Goal: Transaction & Acquisition: Purchase product/service

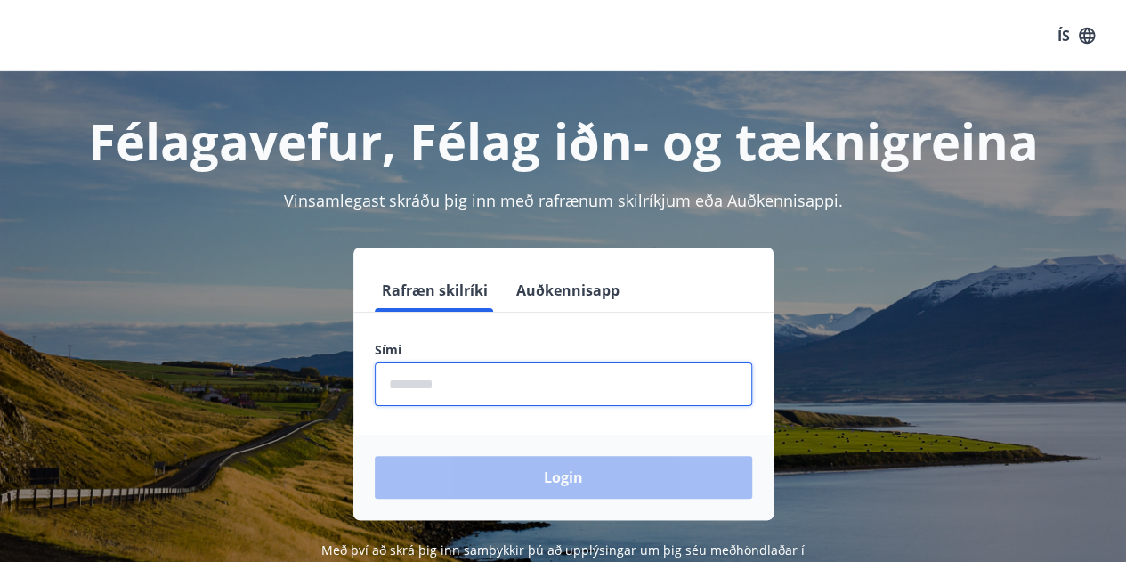
click at [489, 391] on input "phone" at bounding box center [563, 384] width 377 height 44
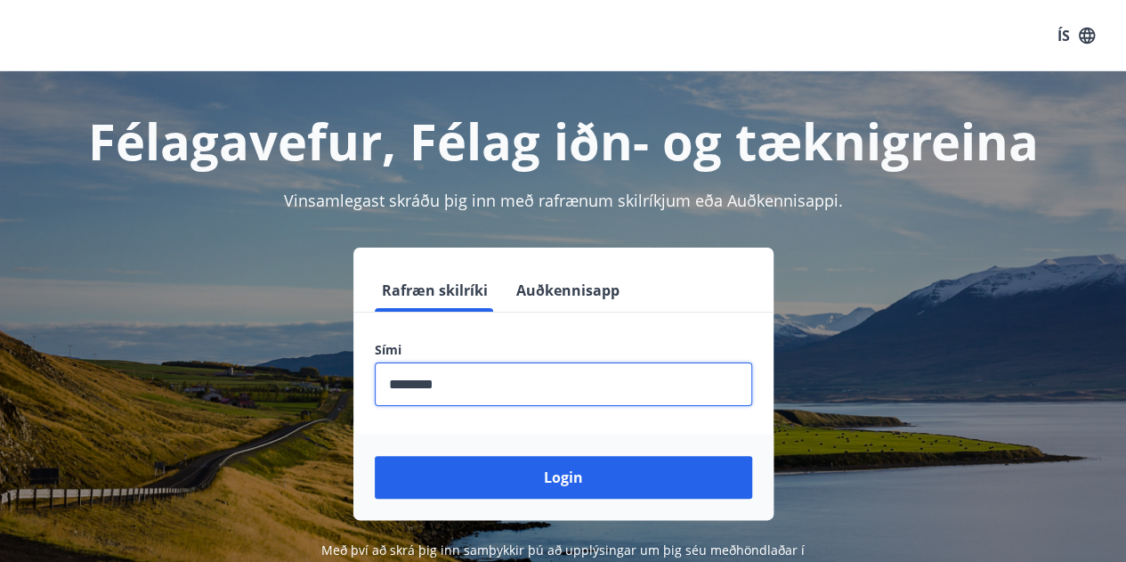
type input "********"
click at [375, 456] on button "Login" at bounding box center [563, 477] width 377 height 43
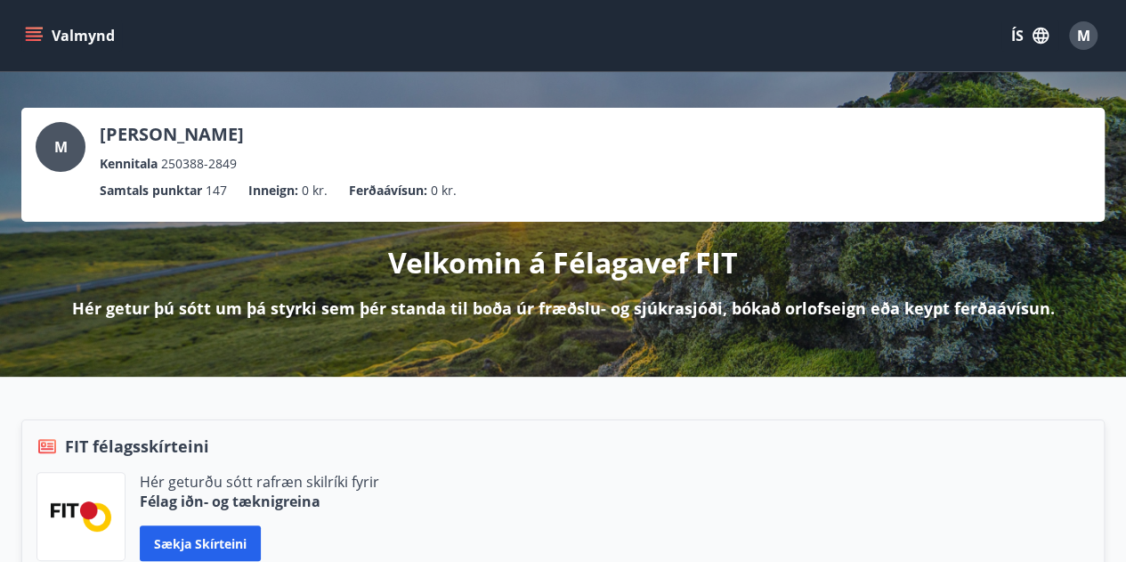
click at [23, 28] on button "Valmynd" at bounding box center [71, 36] width 101 height 32
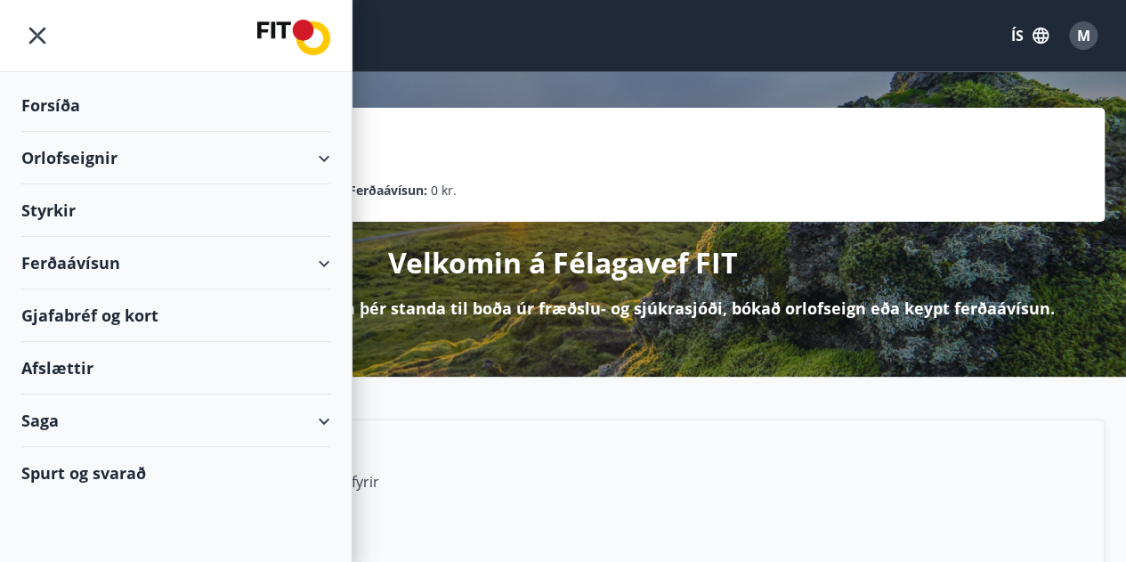
click at [328, 258] on div "Ferðaávísun" at bounding box center [175, 263] width 309 height 53
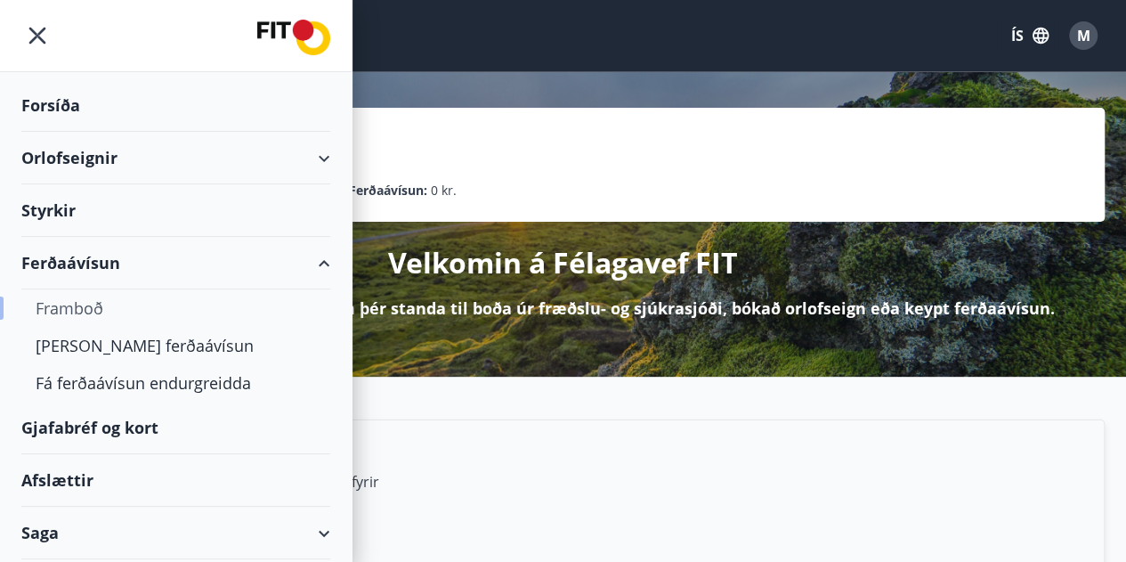
click at [64, 304] on div "Framboð" at bounding box center [176, 307] width 280 height 37
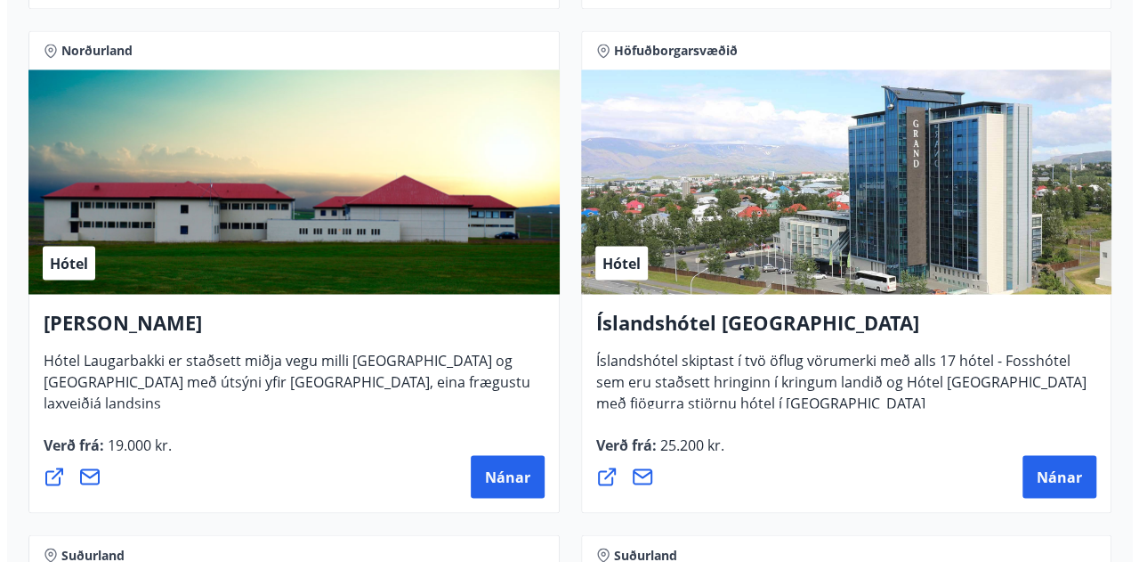
scroll to position [4832, 0]
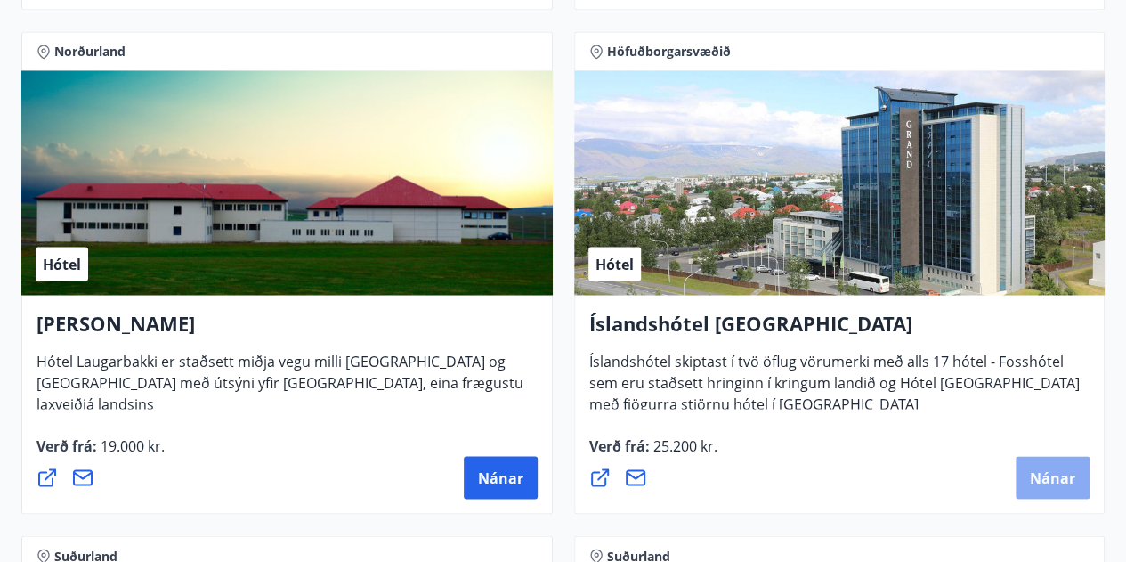
click at [1047, 473] on span "Nánar" at bounding box center [1052, 477] width 45 height 20
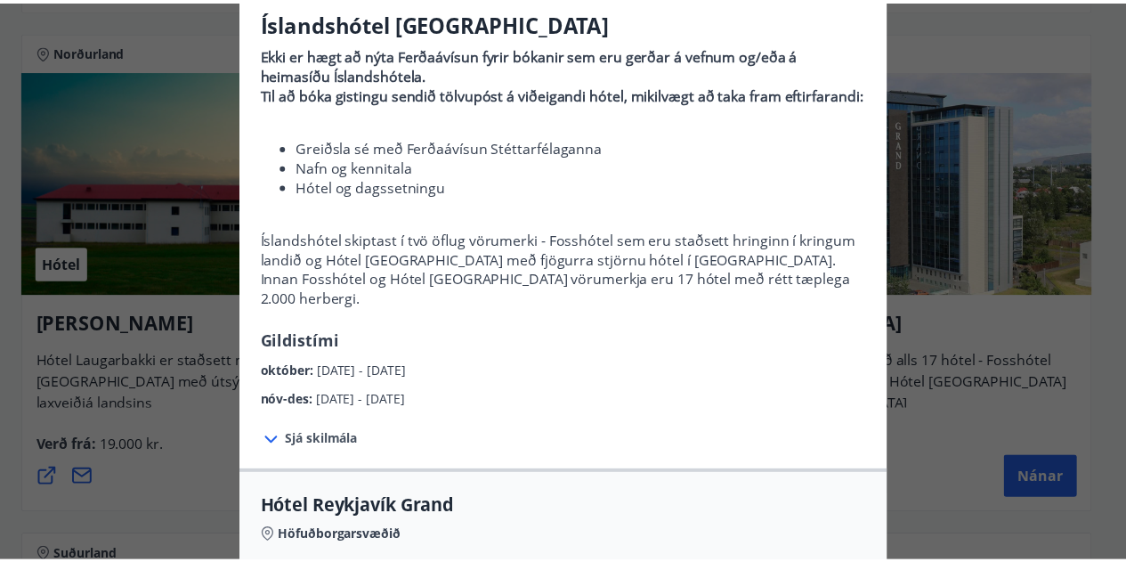
scroll to position [0, 0]
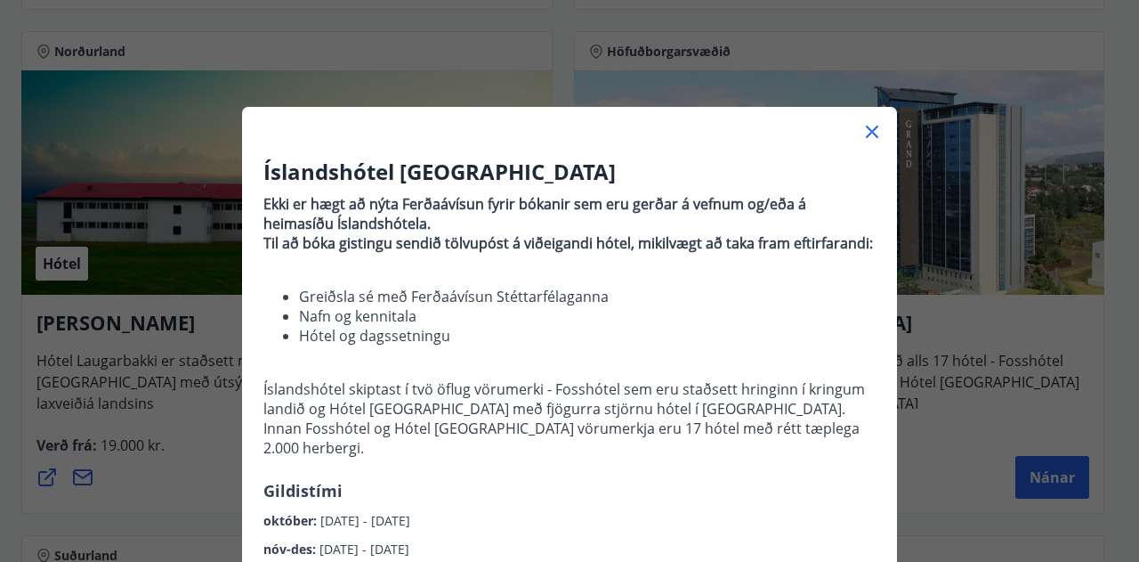
click at [866, 134] on icon at bounding box center [872, 131] width 12 height 12
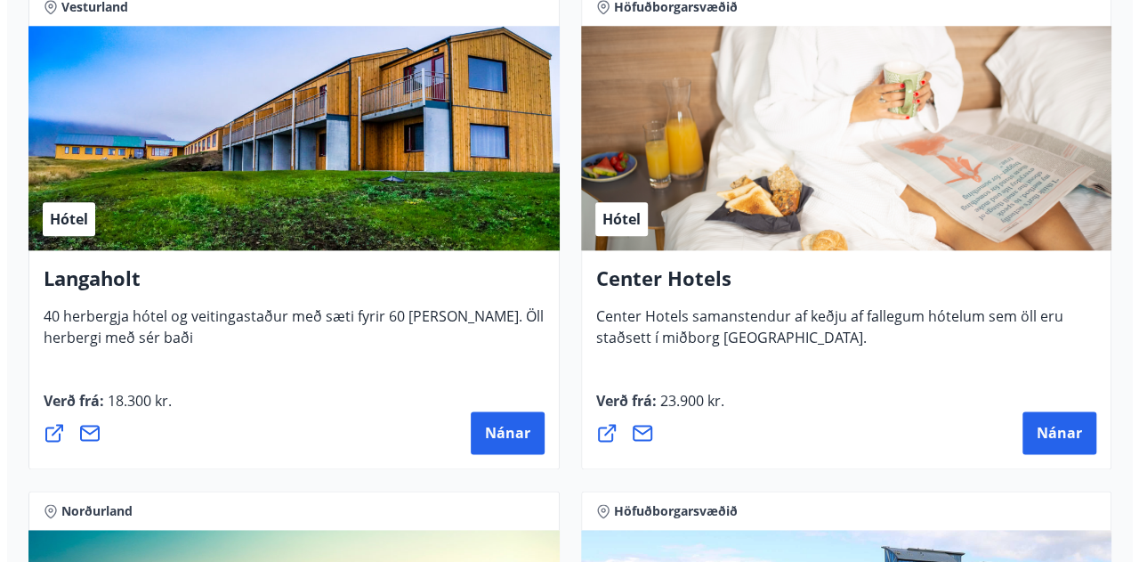
scroll to position [4372, 0]
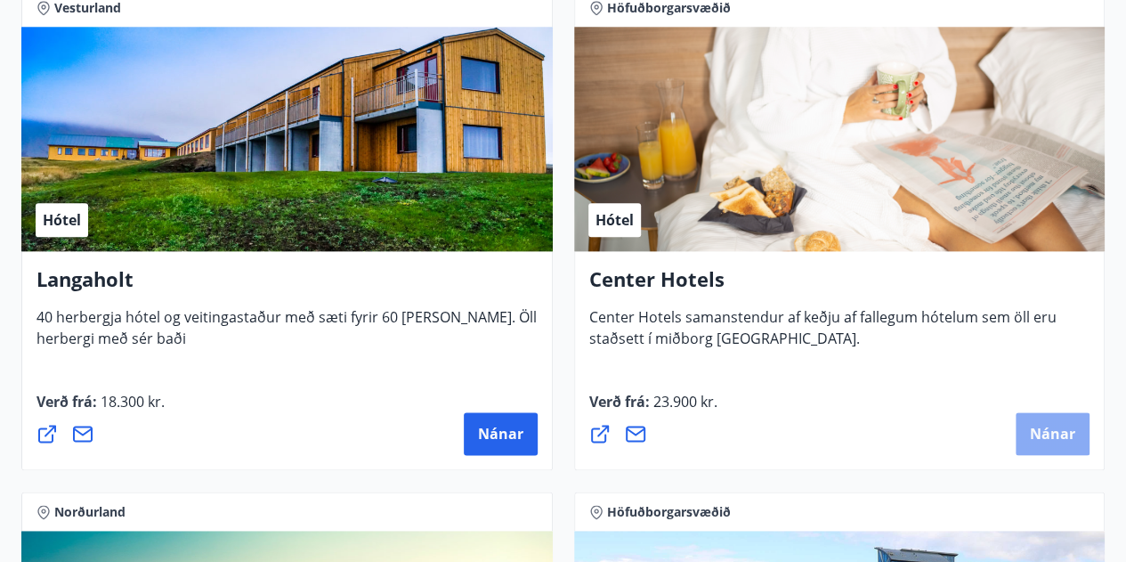
click at [1024, 432] on button "Nánar" at bounding box center [1053, 433] width 74 height 43
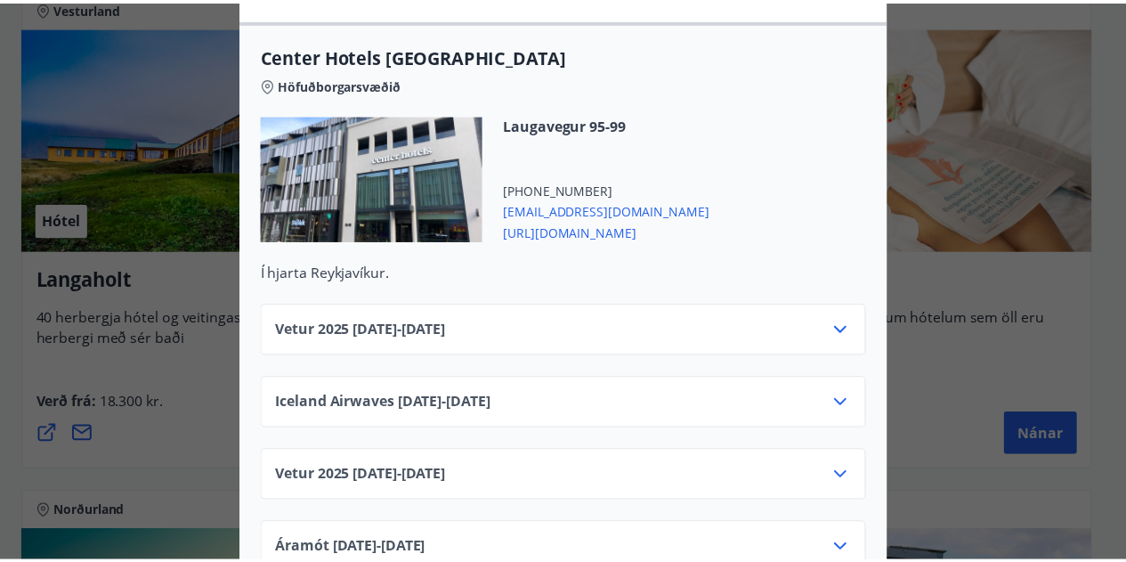
scroll to position [0, 0]
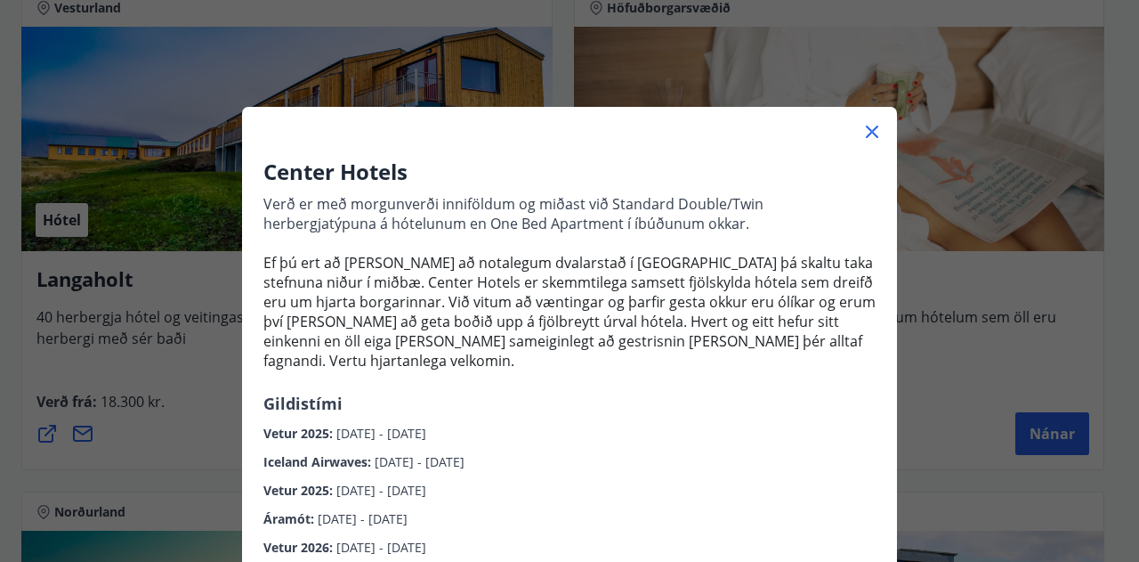
click at [869, 108] on div at bounding box center [569, 125] width 655 height 36
click at [862, 134] on icon at bounding box center [872, 131] width 21 height 21
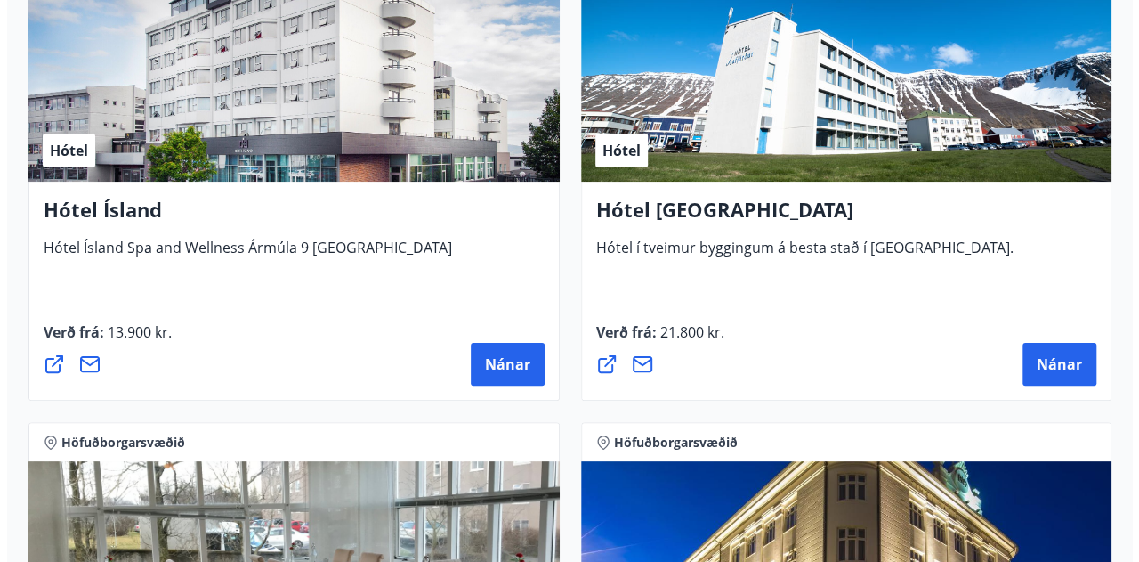
scroll to position [3271, 0]
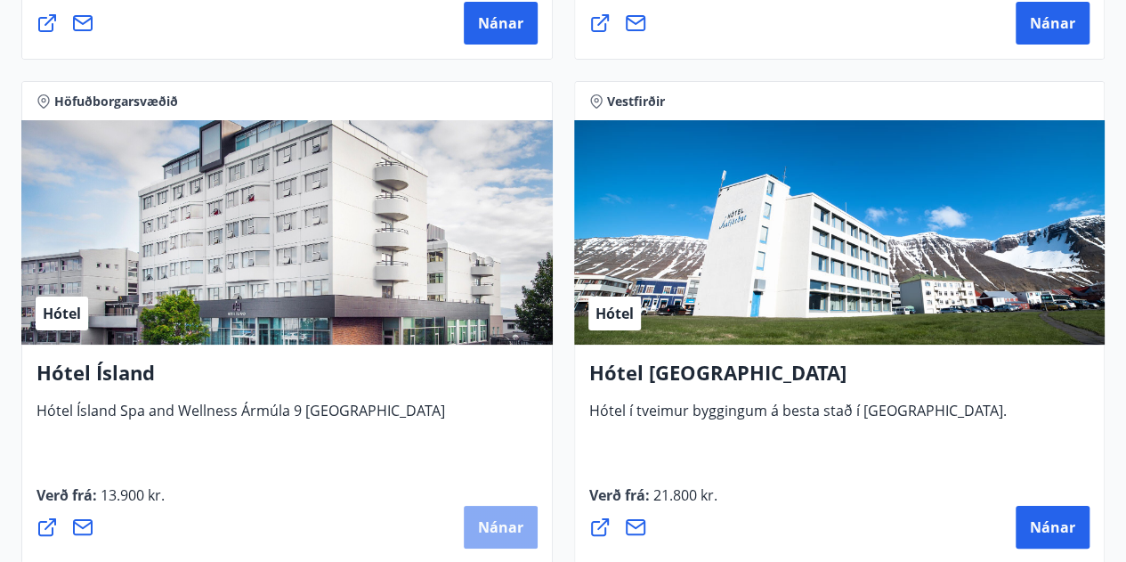
click at [489, 524] on span "Nánar" at bounding box center [500, 527] width 45 height 20
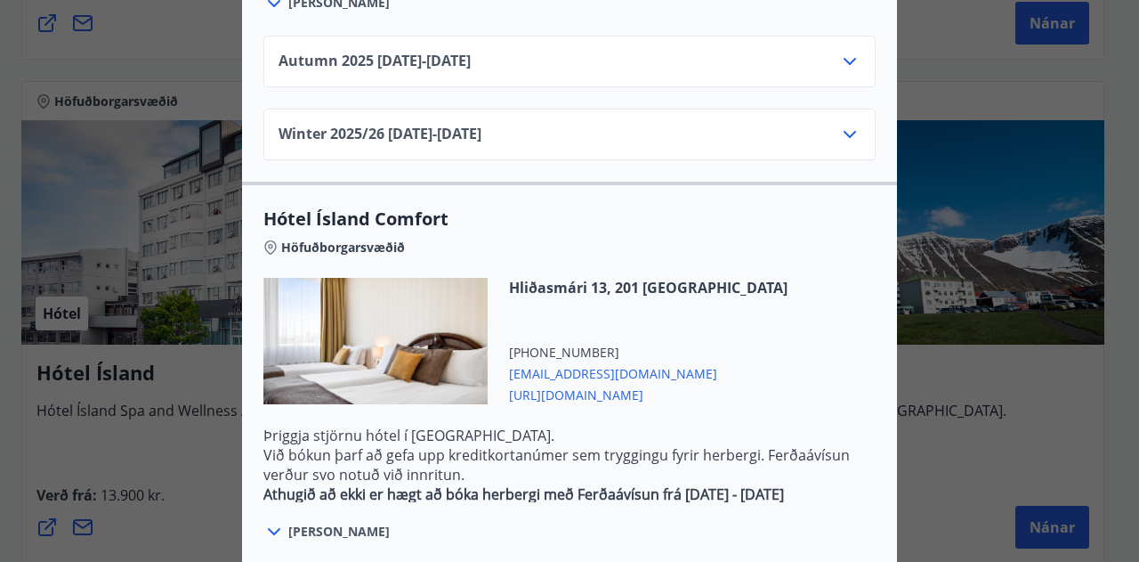
scroll to position [1449, 0]
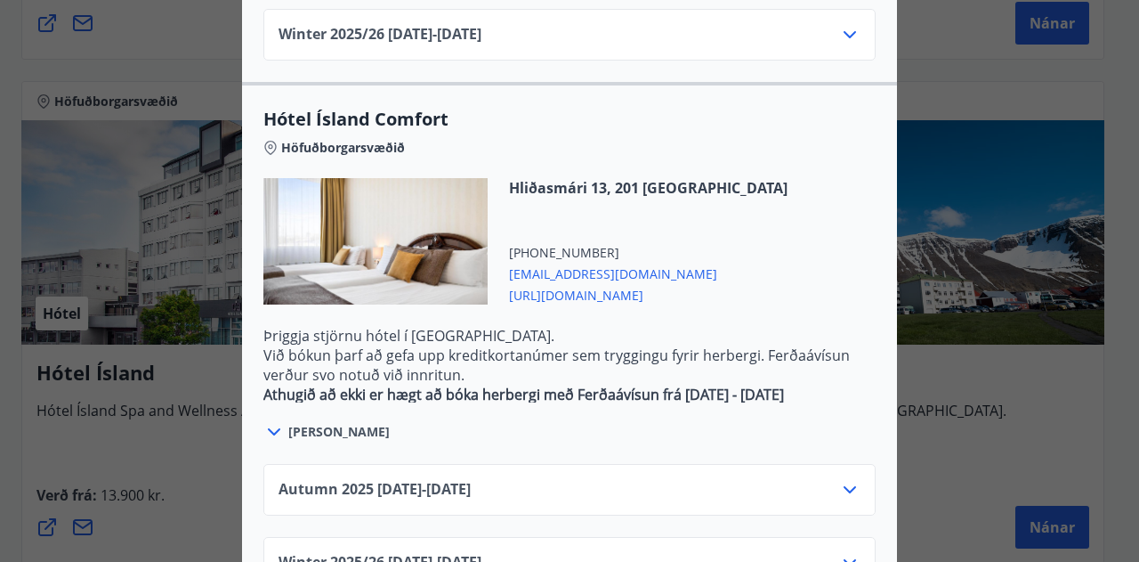
click at [850, 479] on icon at bounding box center [849, 489] width 21 height 21
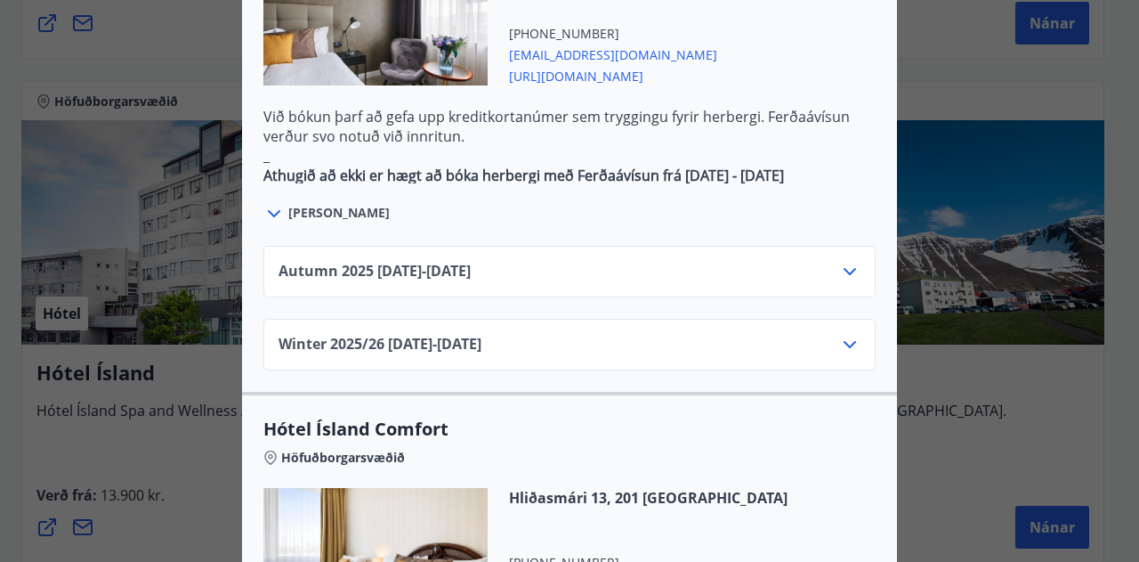
scroll to position [1138, 0]
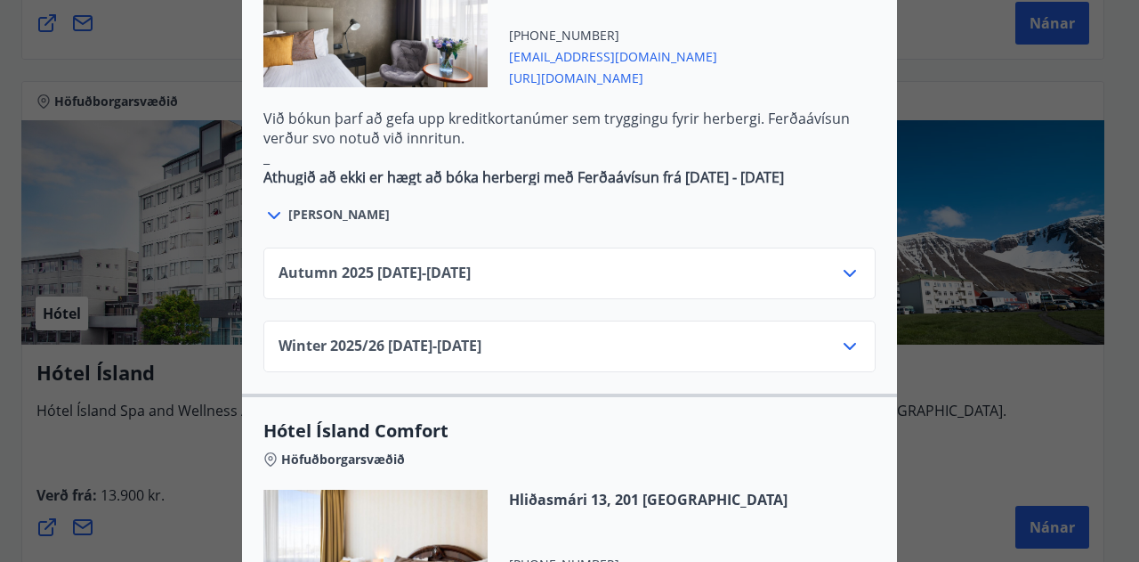
click at [842, 263] on icon at bounding box center [849, 273] width 21 height 21
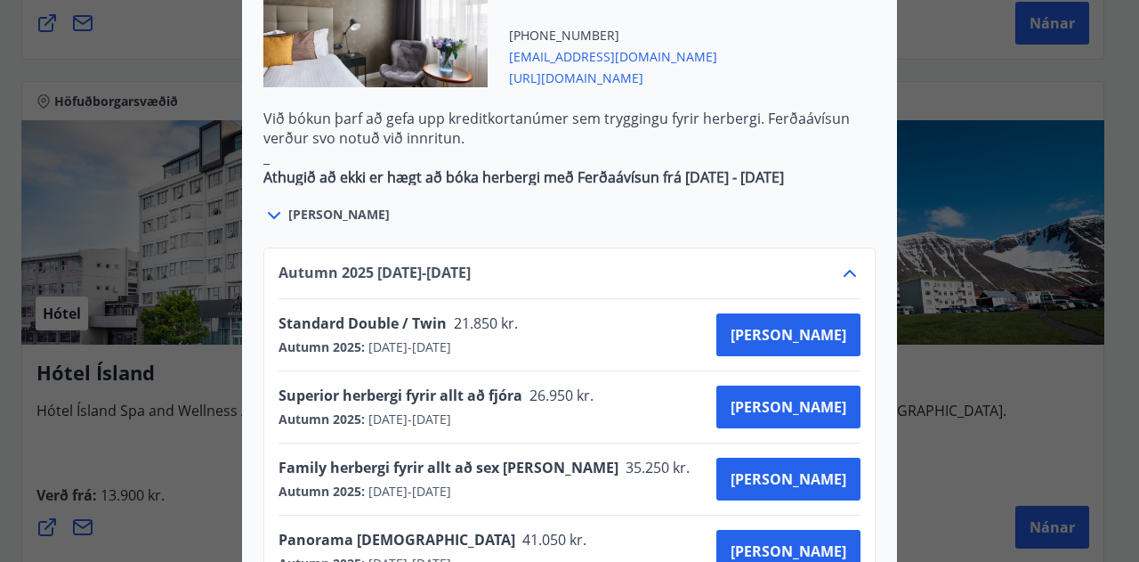
click at [844, 270] on icon at bounding box center [850, 273] width 12 height 7
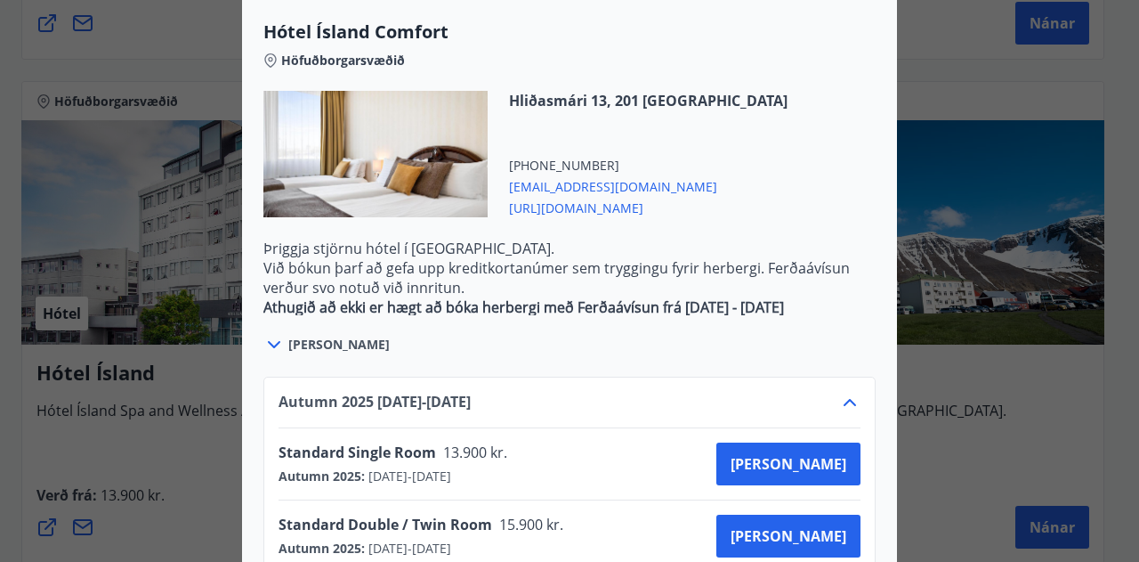
scroll to position [1664, 0]
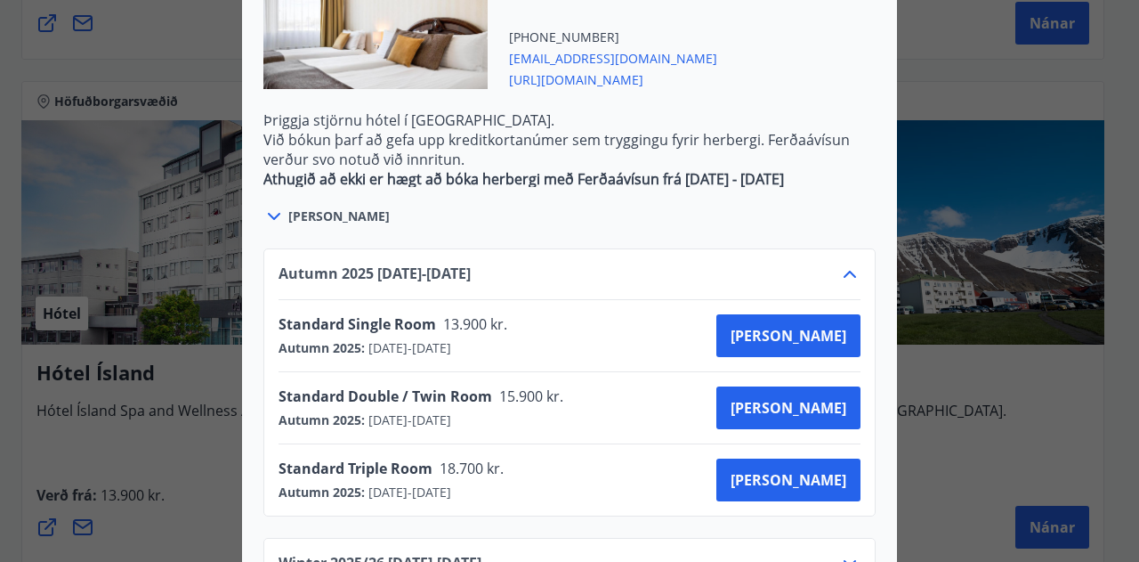
click at [845, 560] on icon at bounding box center [850, 563] width 12 height 7
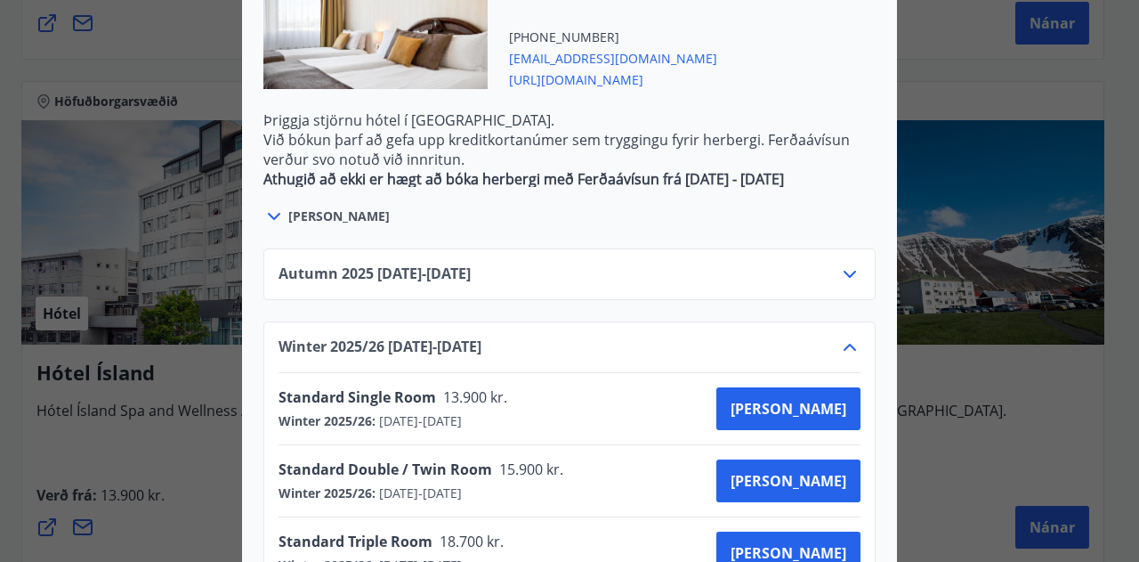
click at [844, 271] on icon at bounding box center [850, 274] width 12 height 7
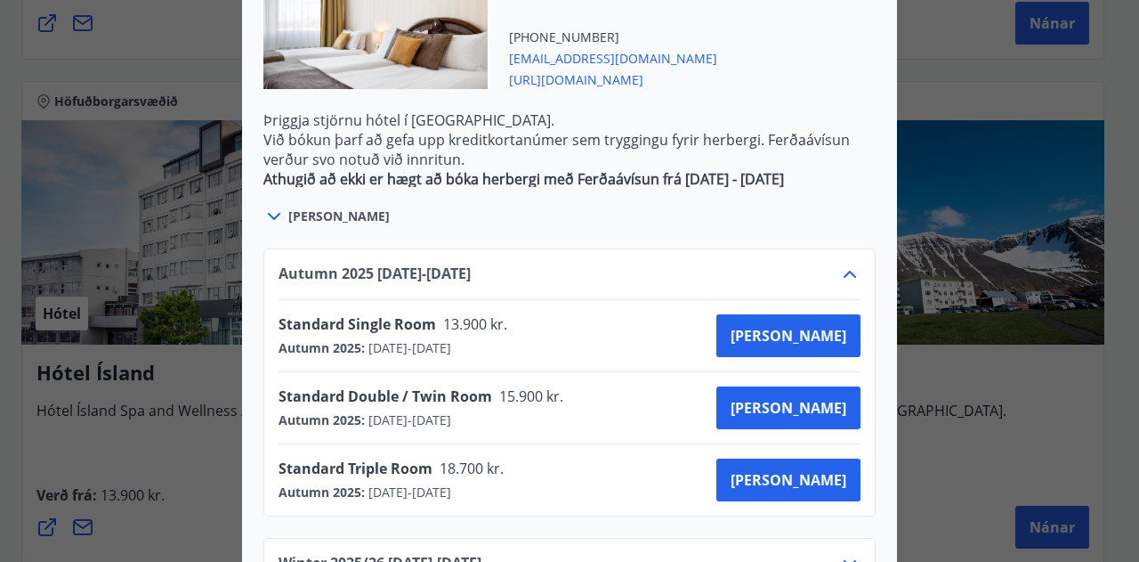
click at [848, 263] on icon at bounding box center [849, 273] width 21 height 21
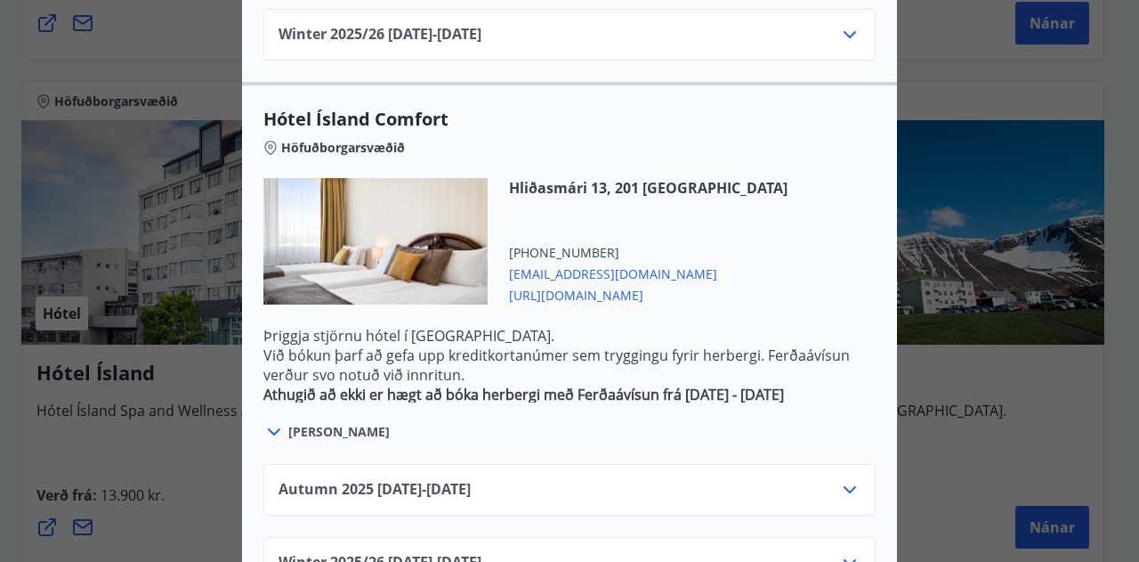
click at [845, 552] on icon at bounding box center [849, 562] width 21 height 21
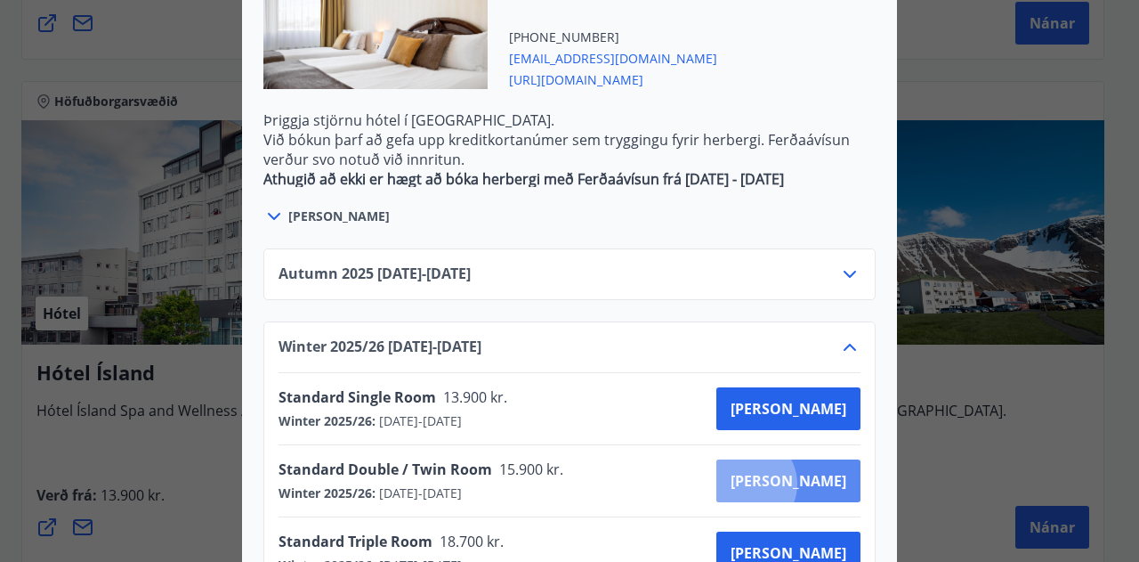
click at [808, 471] on span "Kaupa" at bounding box center [789, 481] width 116 height 20
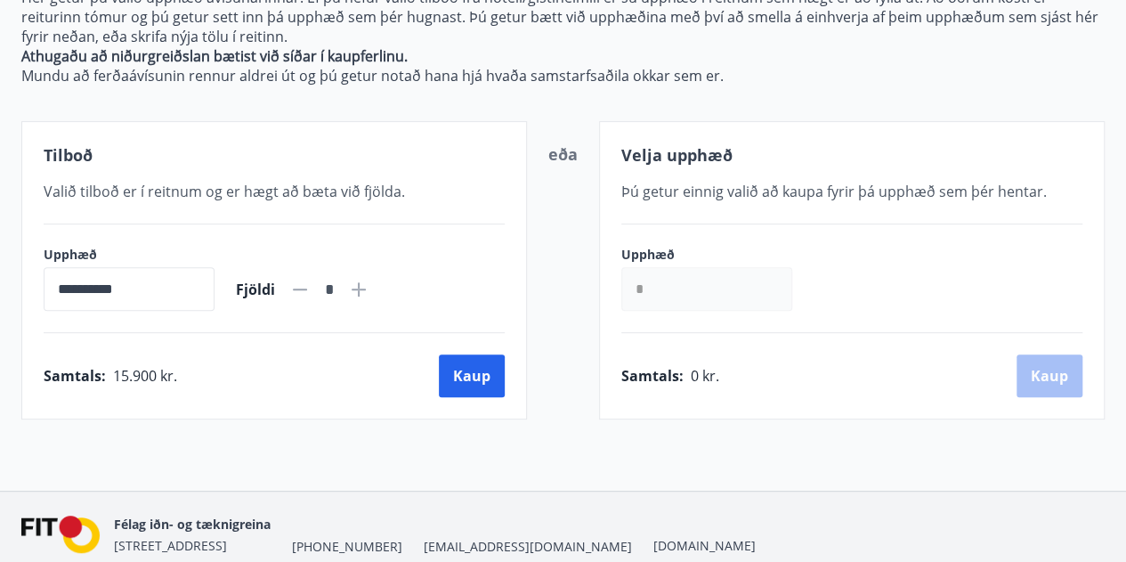
scroll to position [236, 0]
click at [728, 296] on input "*" at bounding box center [706, 290] width 171 height 44
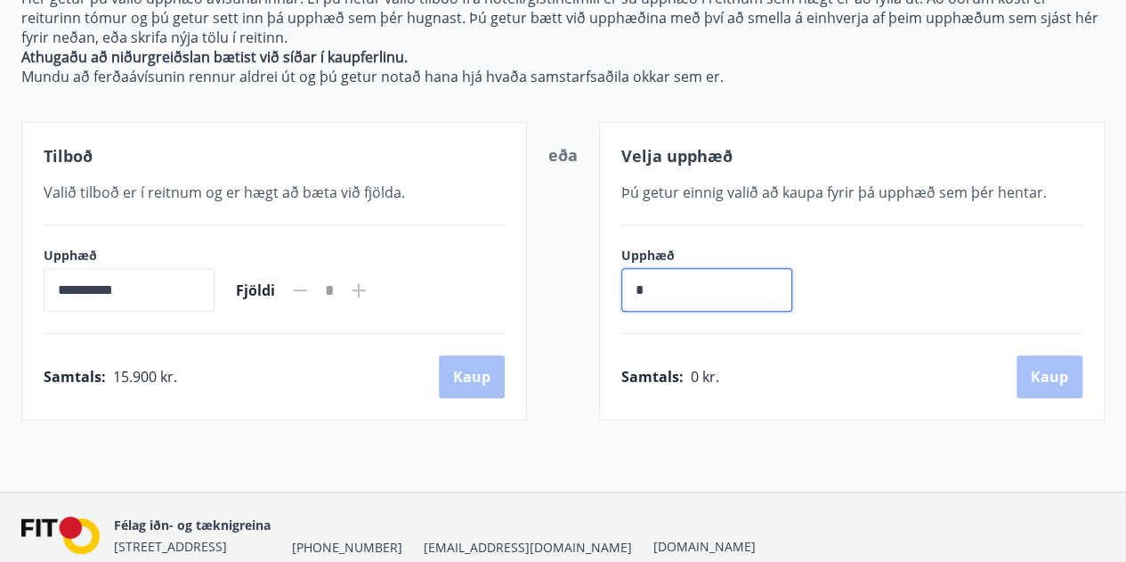
click at [728, 296] on input "*" at bounding box center [706, 290] width 171 height 44
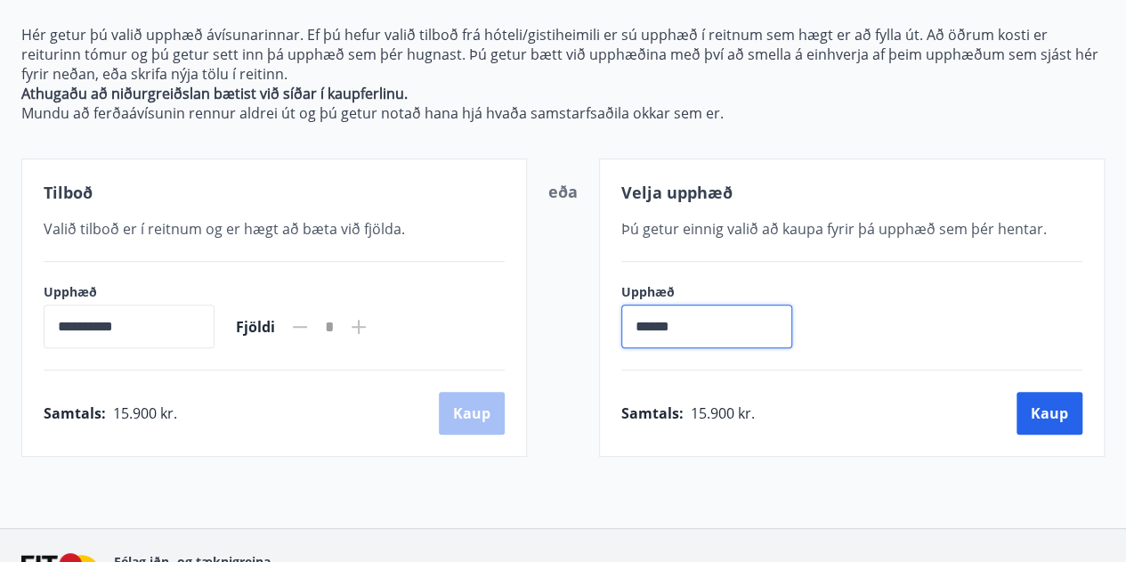
scroll to position [202, 0]
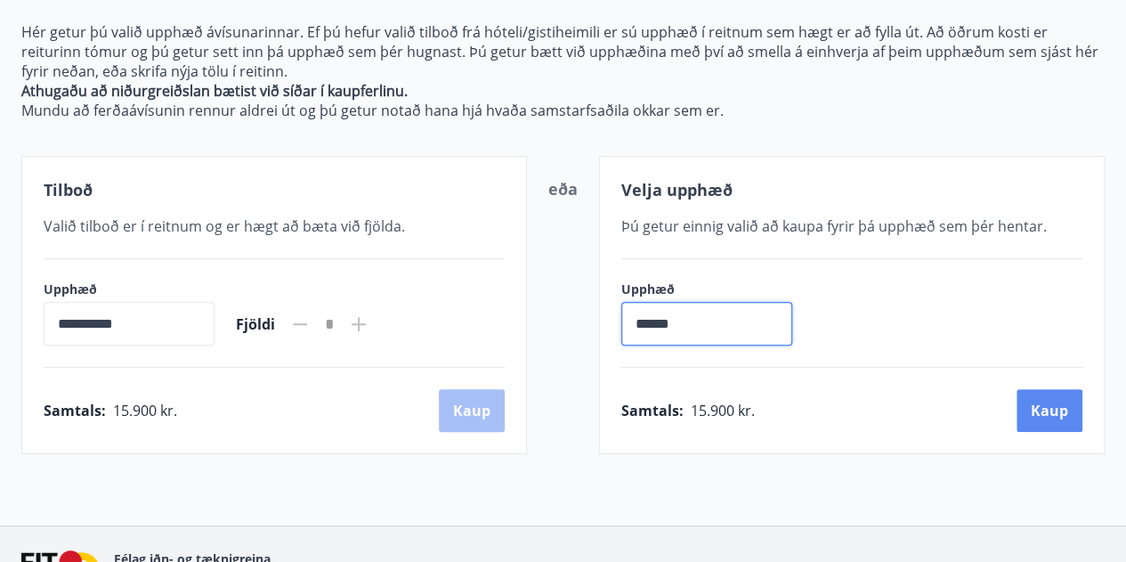
type input "******"
click at [1045, 415] on button "Kaup" at bounding box center [1049, 410] width 66 height 43
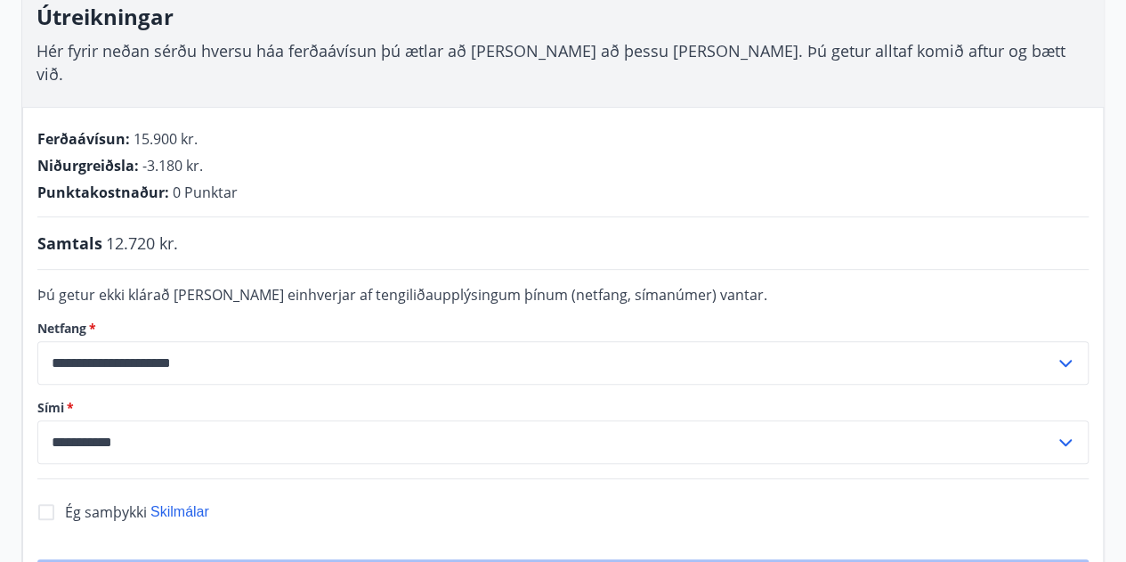
scroll to position [293, 0]
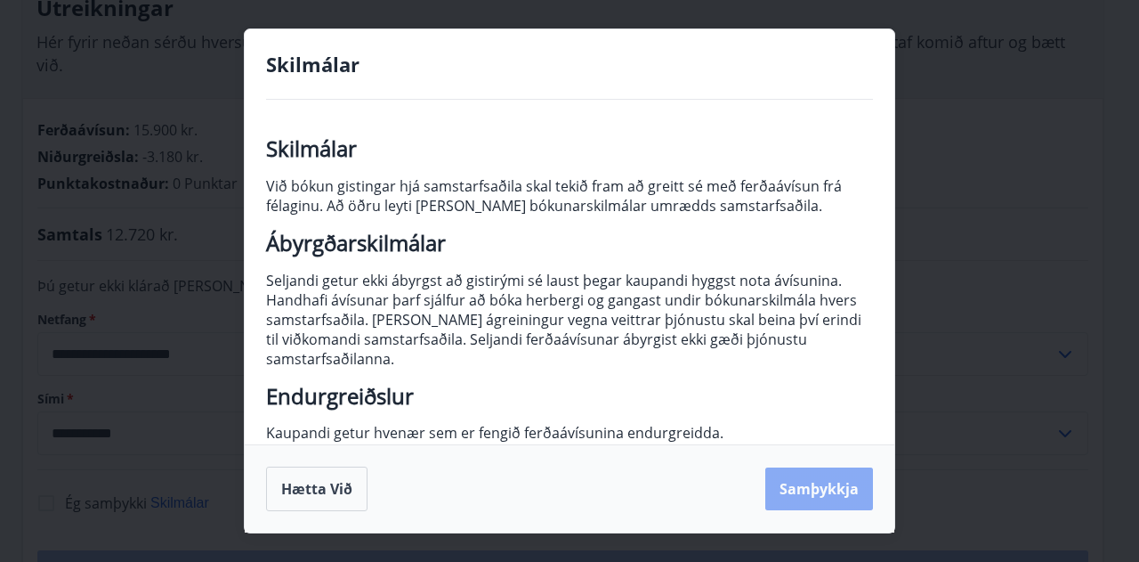
click at [831, 486] on button "Samþykkja" at bounding box center [819, 488] width 108 height 43
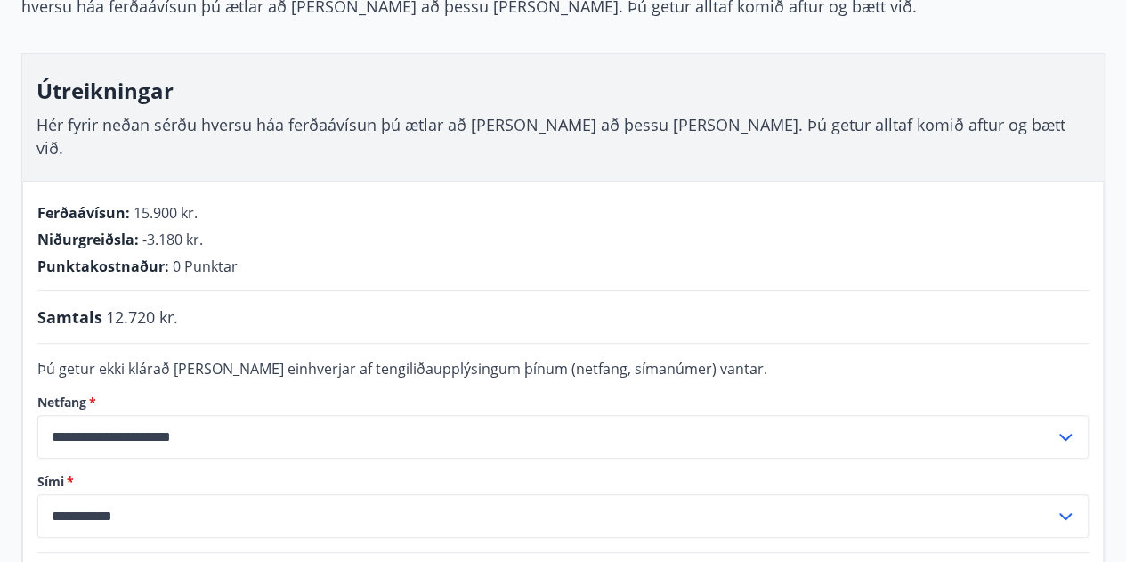
scroll to position [197, 0]
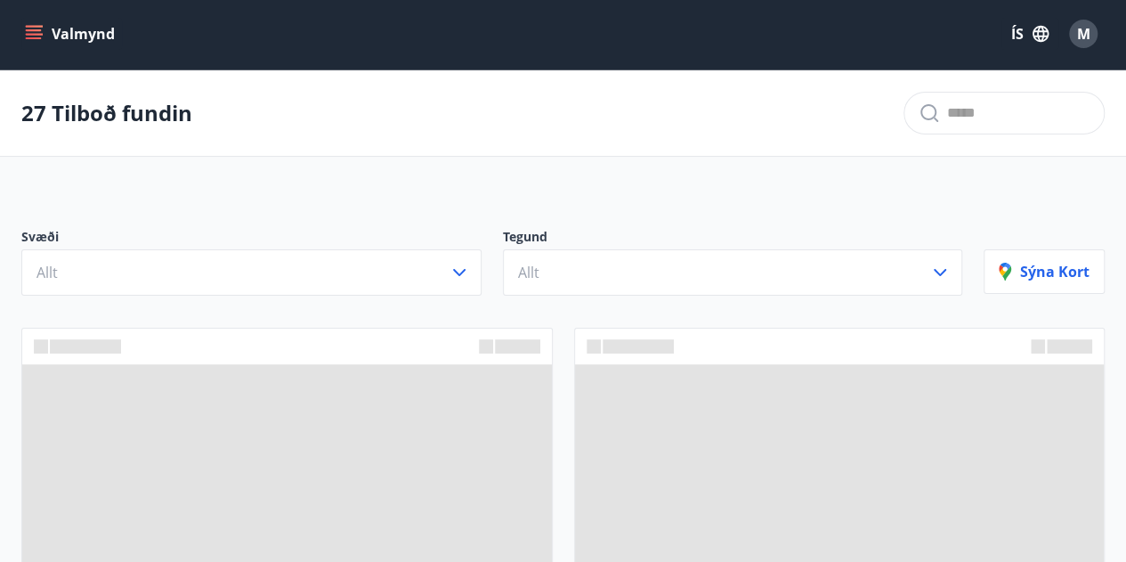
scroll to position [300, 0]
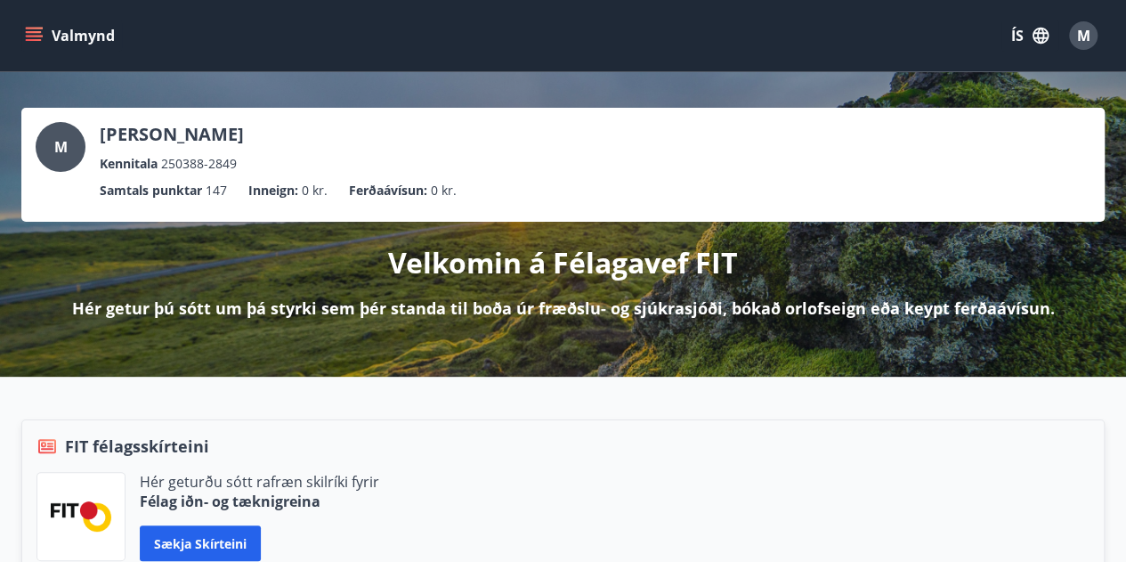
click at [32, 35] on icon "menu" at bounding box center [36, 36] width 20 height 2
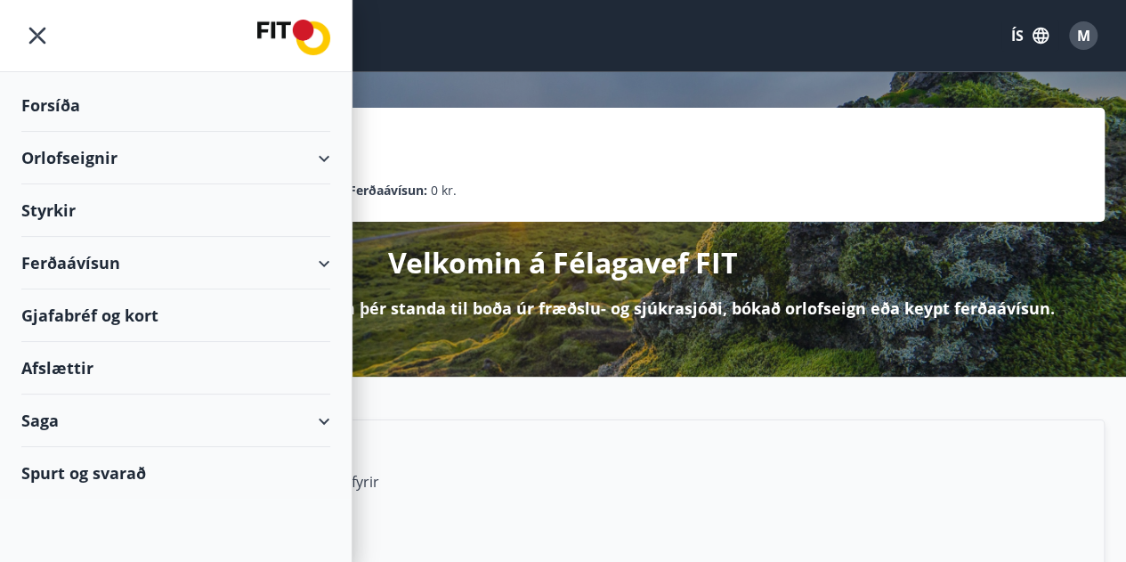
click at [318, 257] on div "Ferðaávísun" at bounding box center [175, 263] width 309 height 53
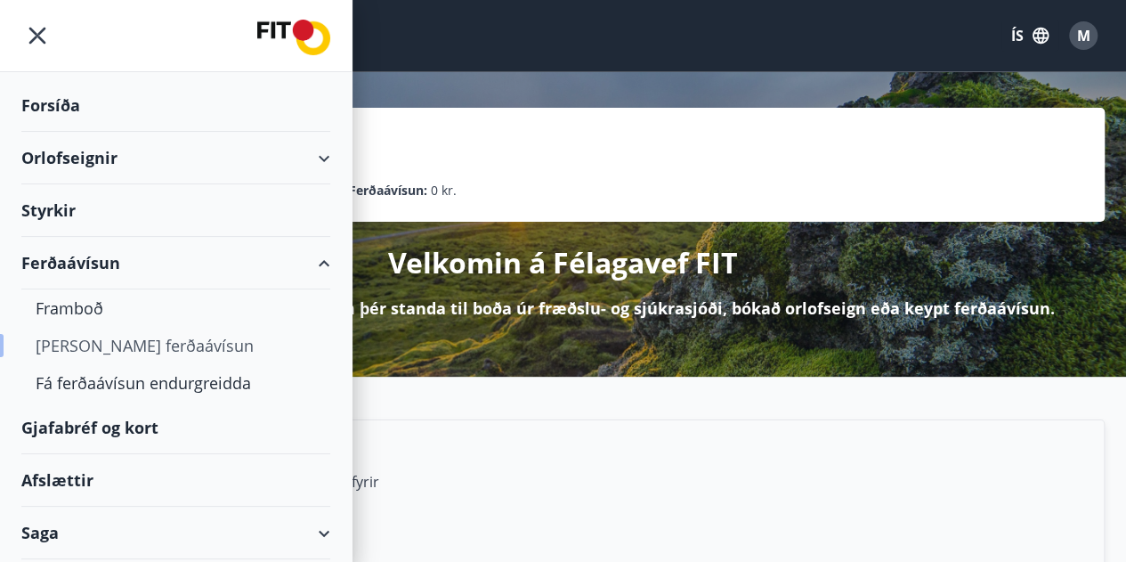
click at [158, 349] on div "[PERSON_NAME] ferðaávísun" at bounding box center [176, 345] width 280 height 37
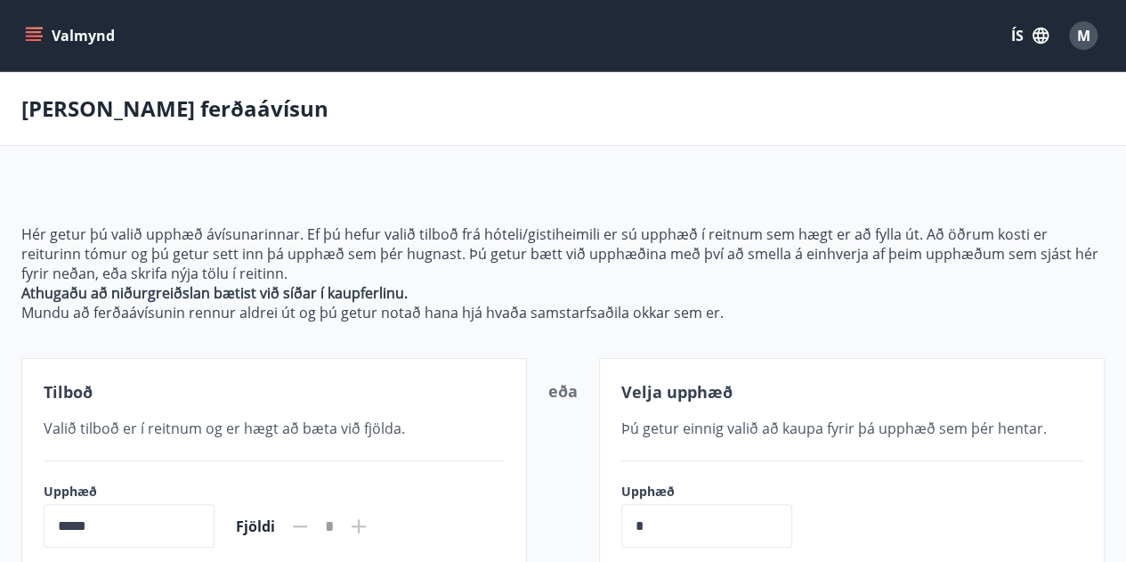
click at [30, 45] on button "Valmynd" at bounding box center [71, 36] width 101 height 32
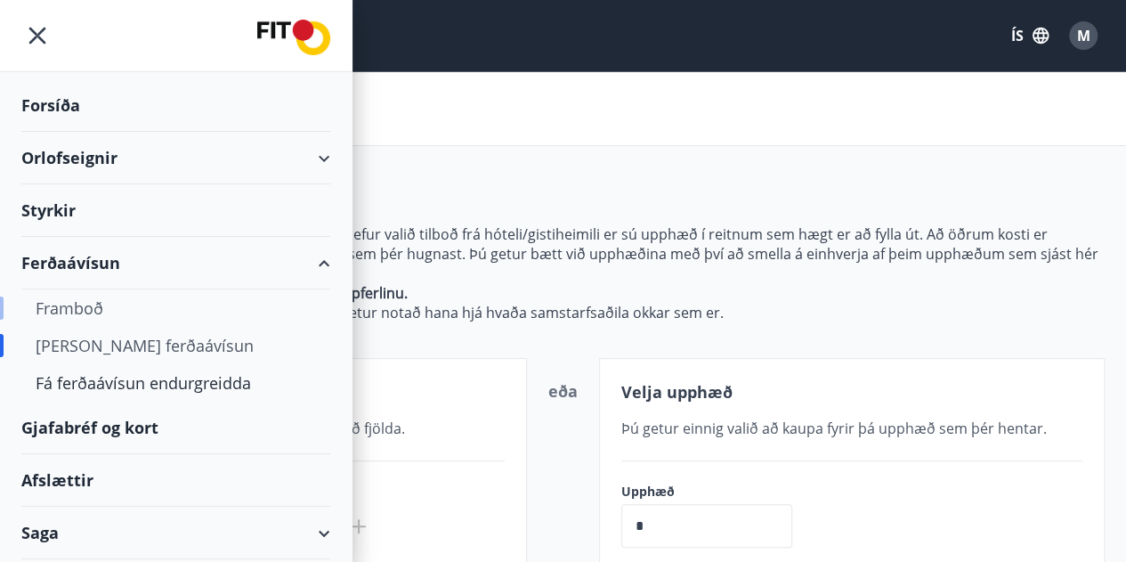
click at [82, 310] on div "Framboð" at bounding box center [176, 307] width 280 height 37
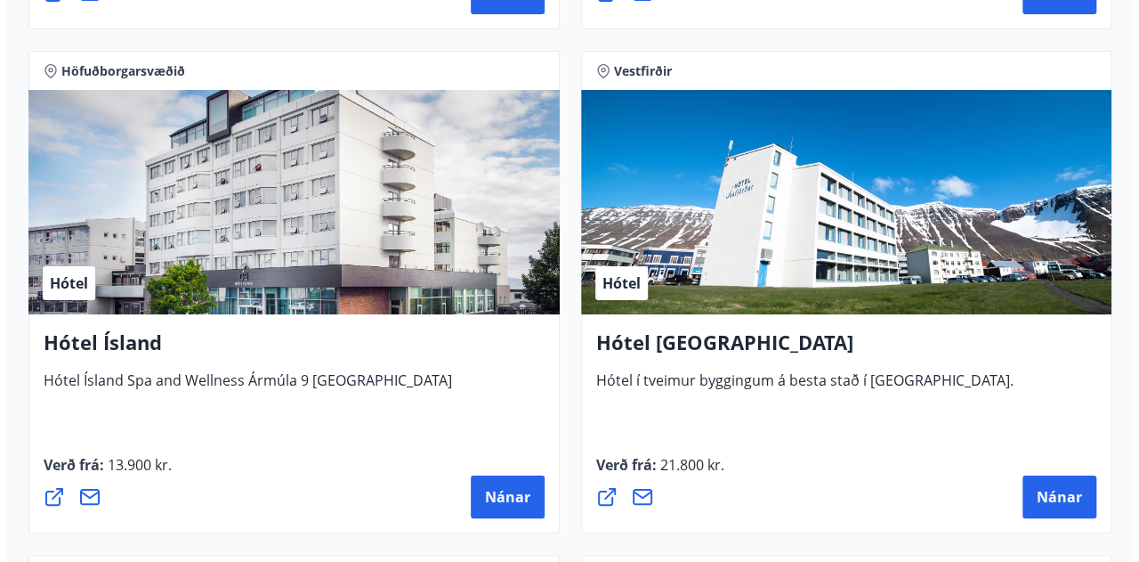
scroll to position [3302, 0]
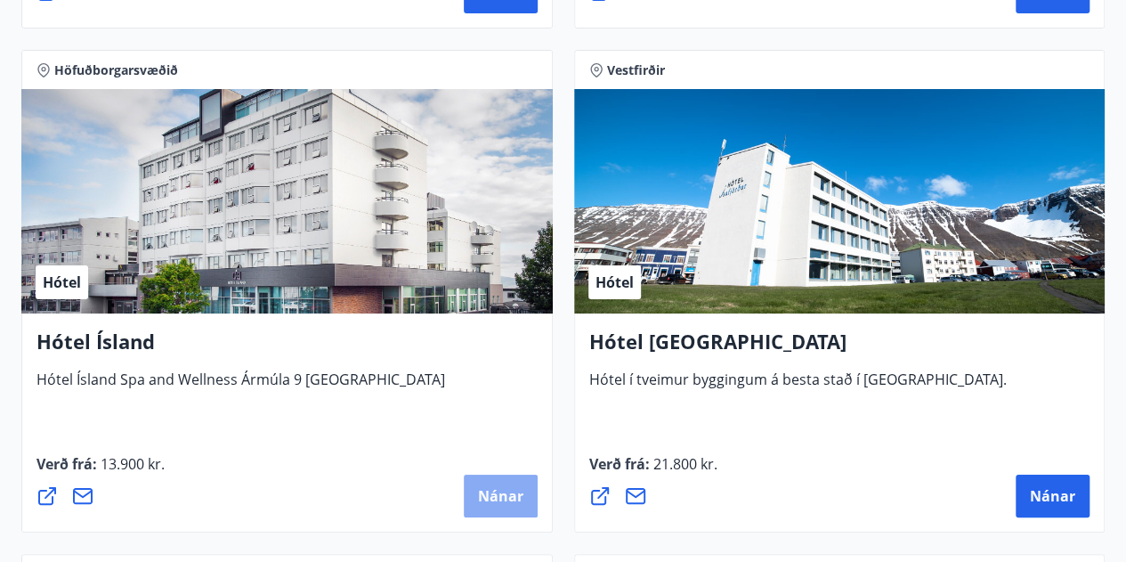
click at [483, 499] on span "Nánar" at bounding box center [500, 496] width 45 height 20
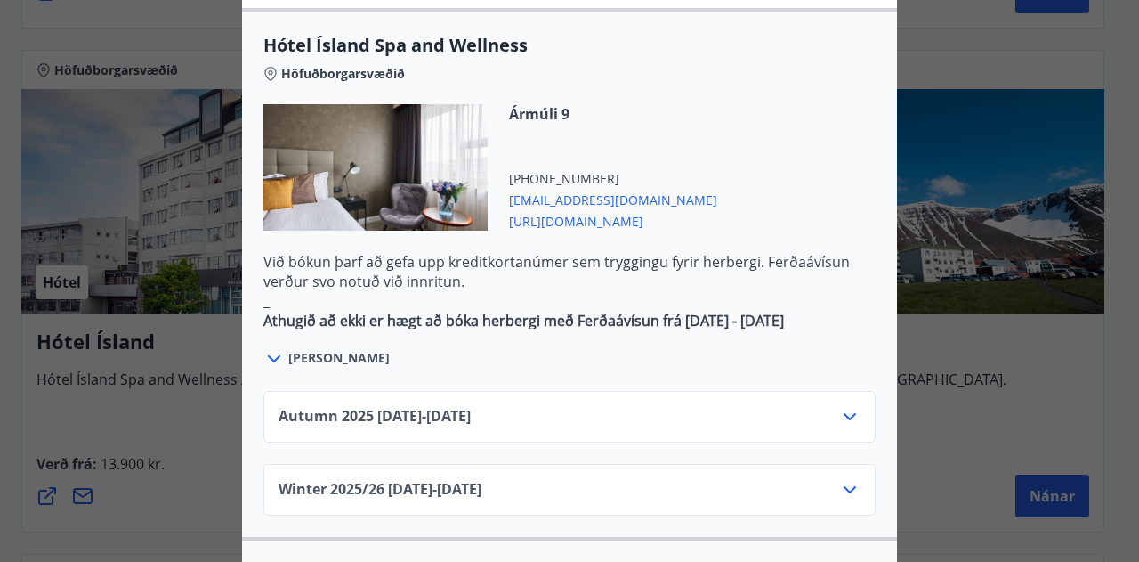
scroll to position [1002, 0]
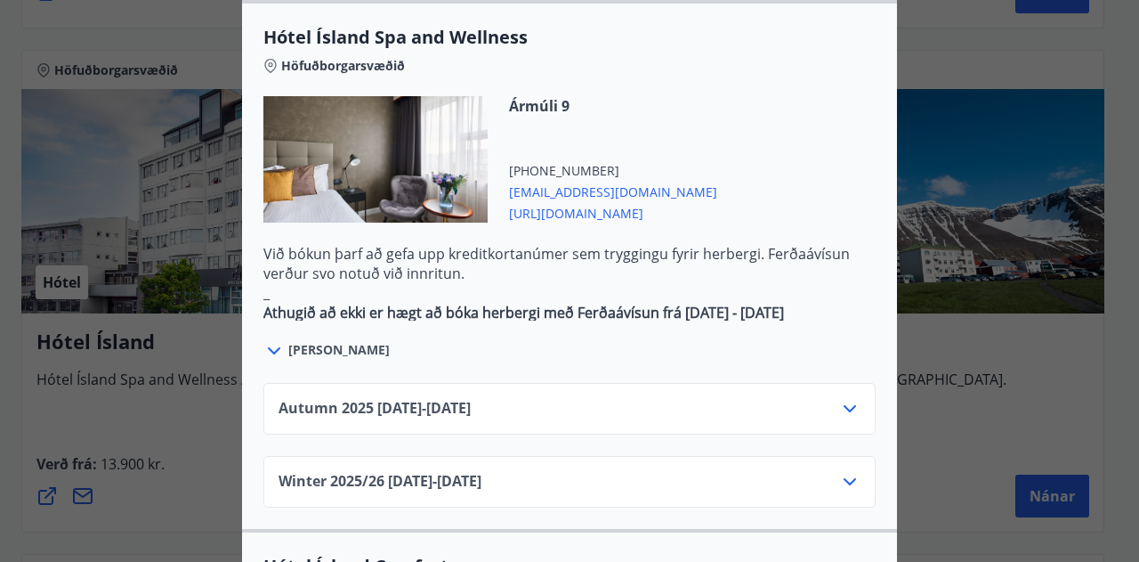
click at [844, 405] on icon at bounding box center [850, 408] width 12 height 7
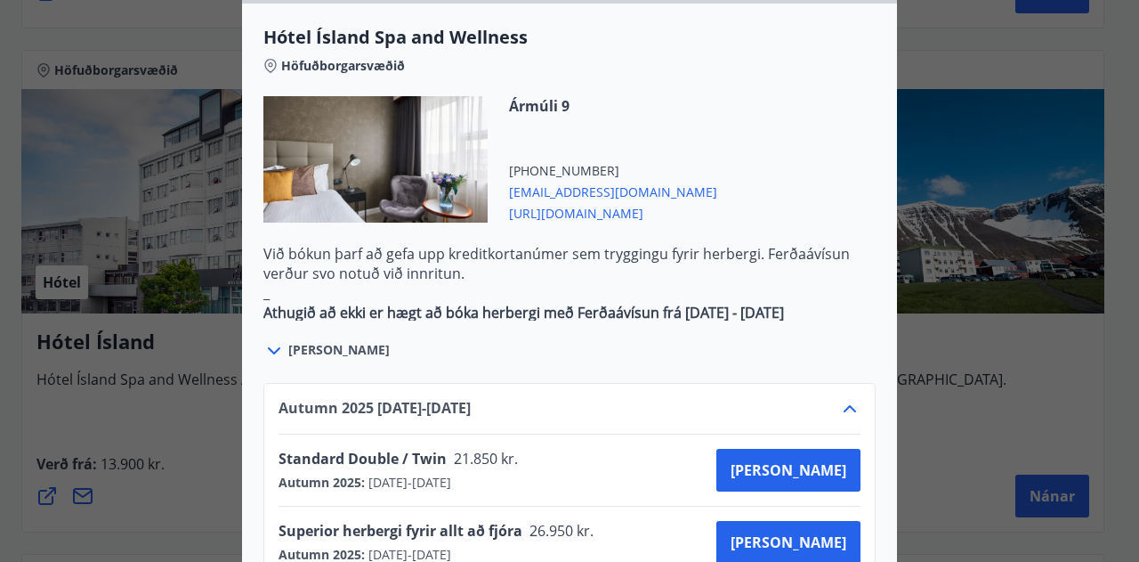
click at [842, 398] on icon at bounding box center [849, 408] width 21 height 21
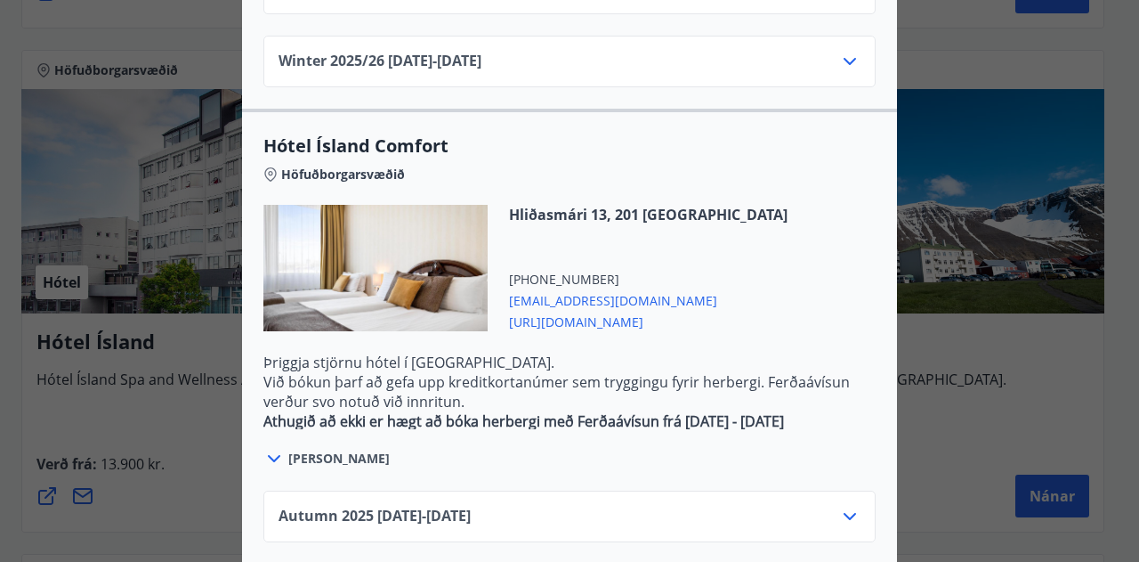
scroll to position [1449, 0]
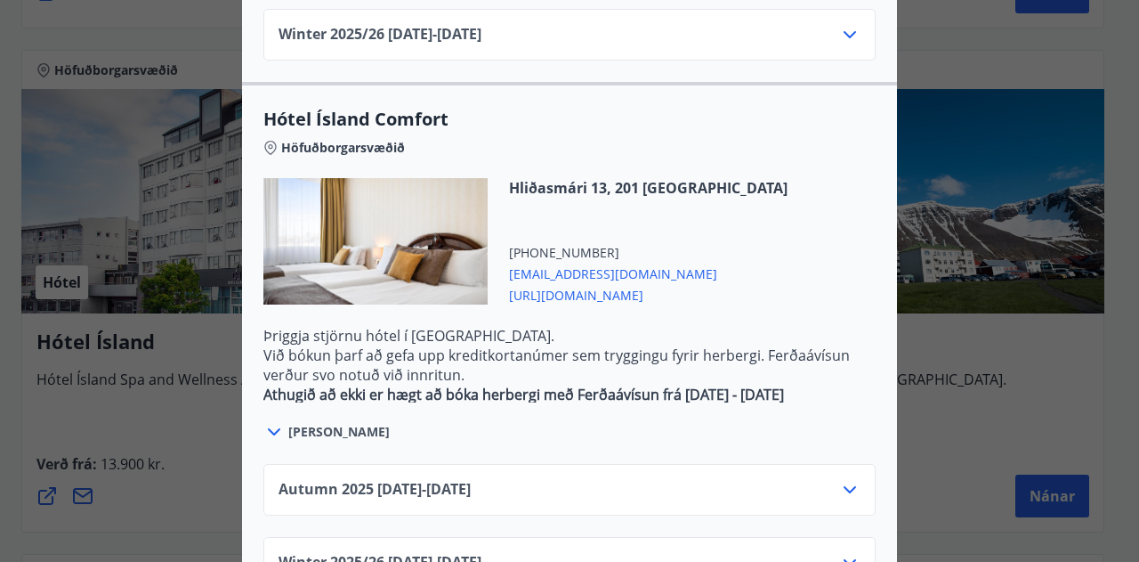
click at [847, 479] on icon at bounding box center [849, 489] width 21 height 21
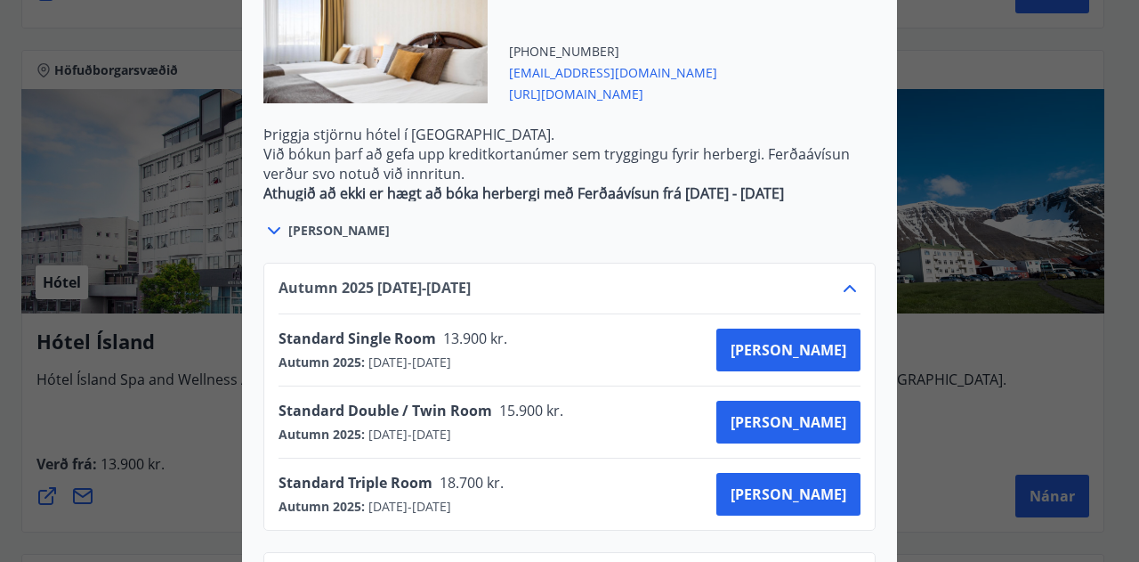
scroll to position [1657, 0]
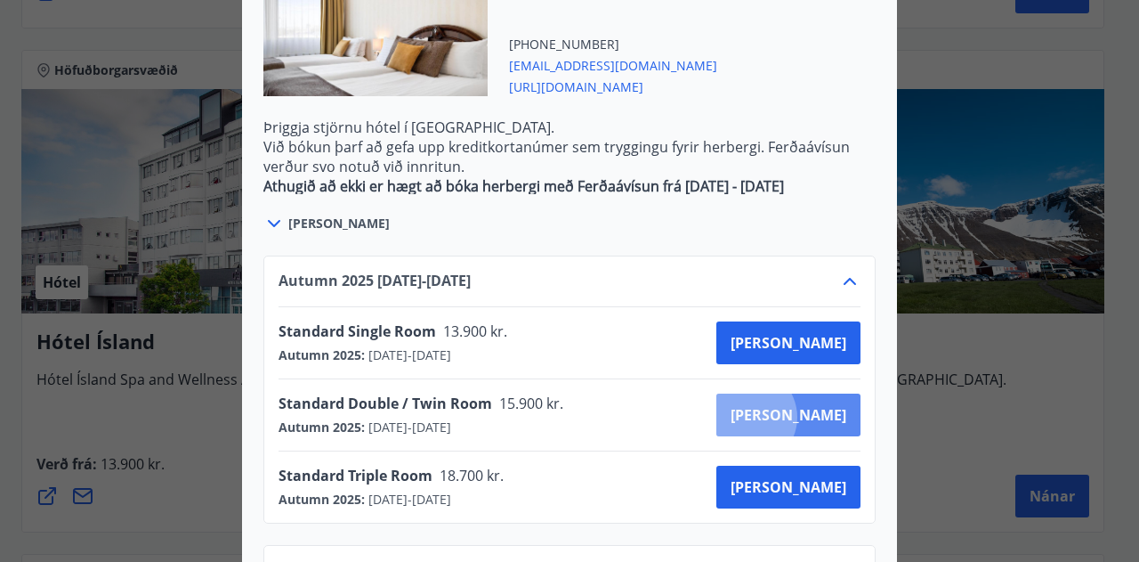
click at [810, 405] on span "Kaupa" at bounding box center [789, 415] width 116 height 20
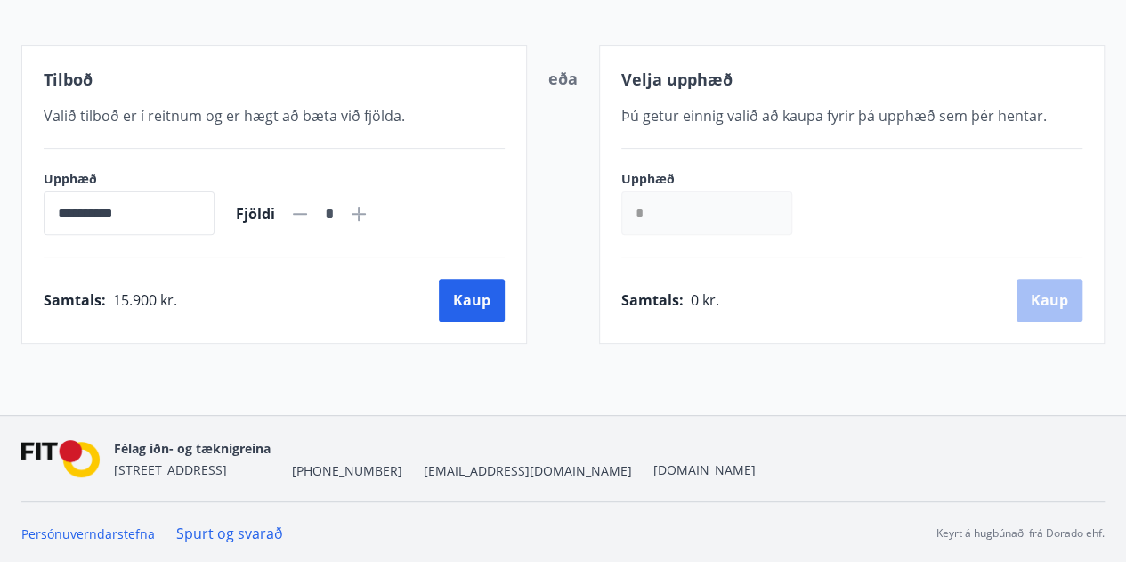
scroll to position [312, 0]
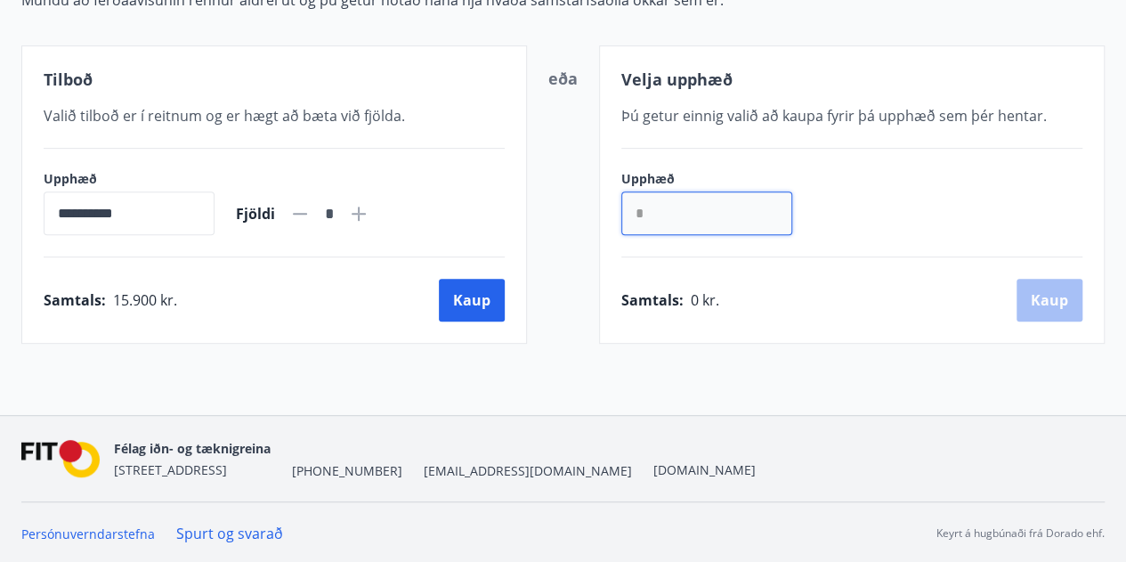
click at [704, 216] on input "*" at bounding box center [706, 213] width 171 height 44
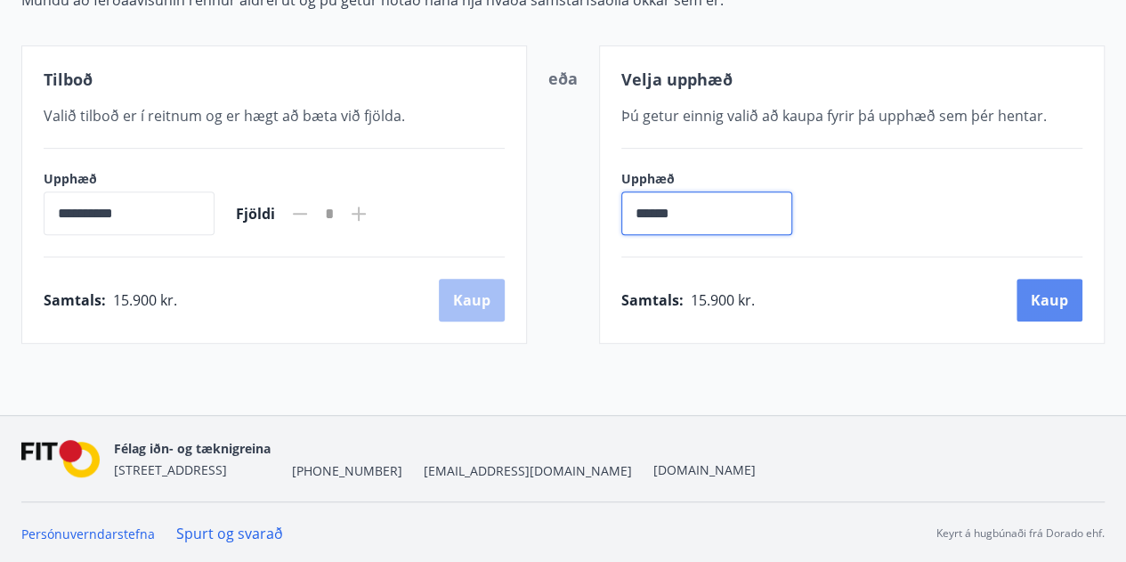
type input "******"
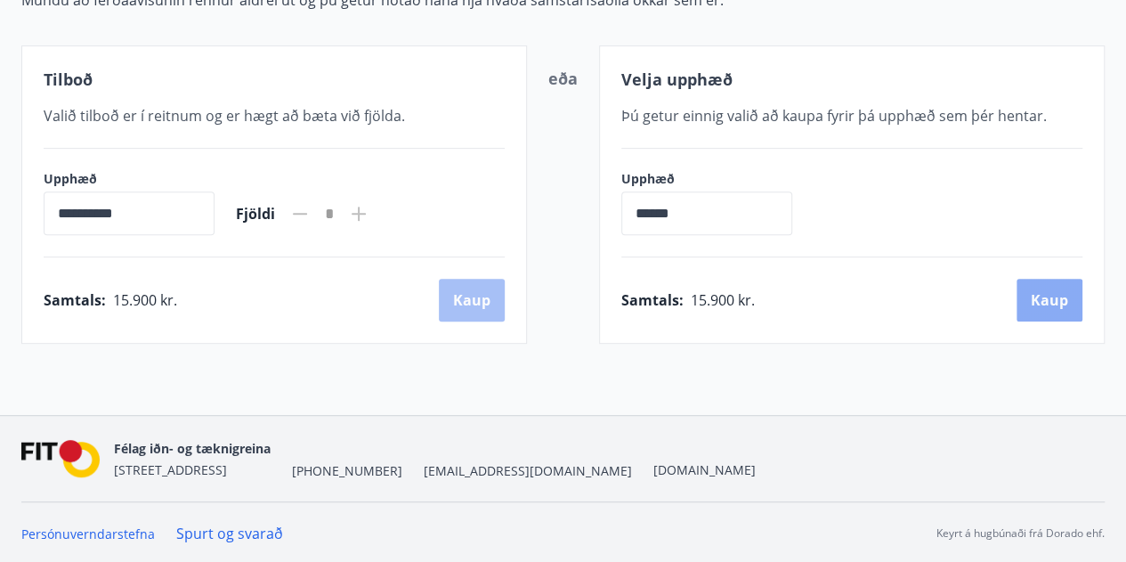
click at [1033, 299] on button "Kaup" at bounding box center [1049, 300] width 66 height 43
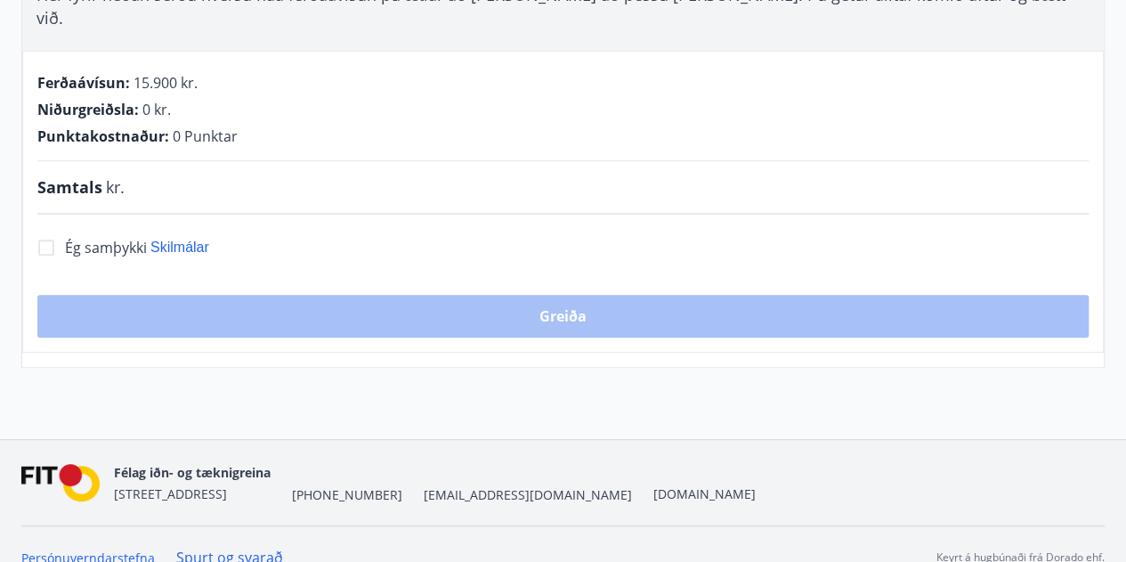
scroll to position [312, 0]
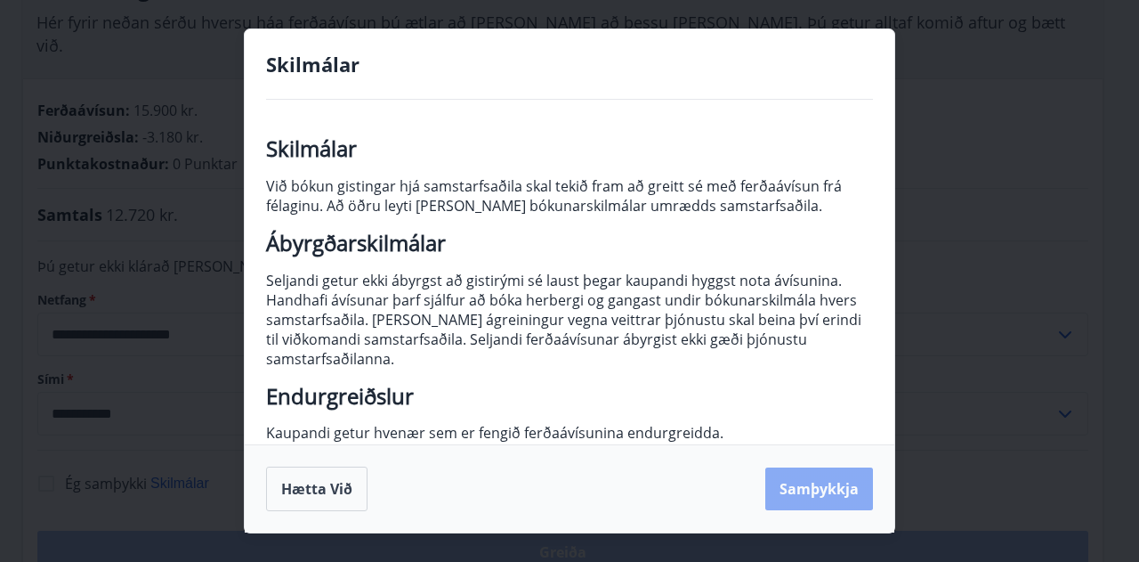
click at [812, 487] on button "Samþykkja" at bounding box center [819, 488] width 108 height 43
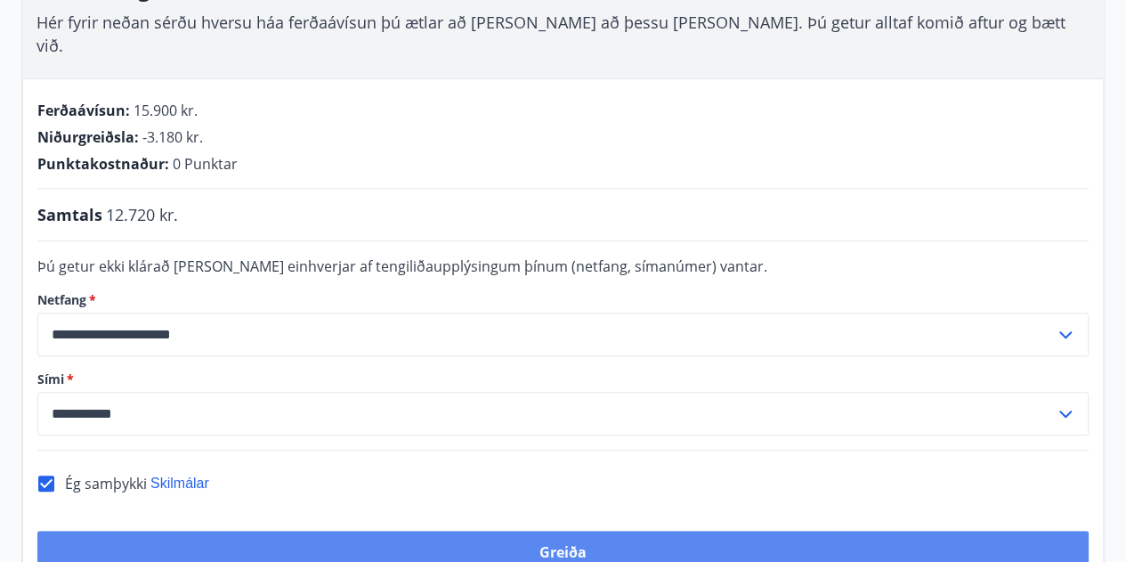
click at [592, 530] on button "Greiða" at bounding box center [562, 551] width 1051 height 43
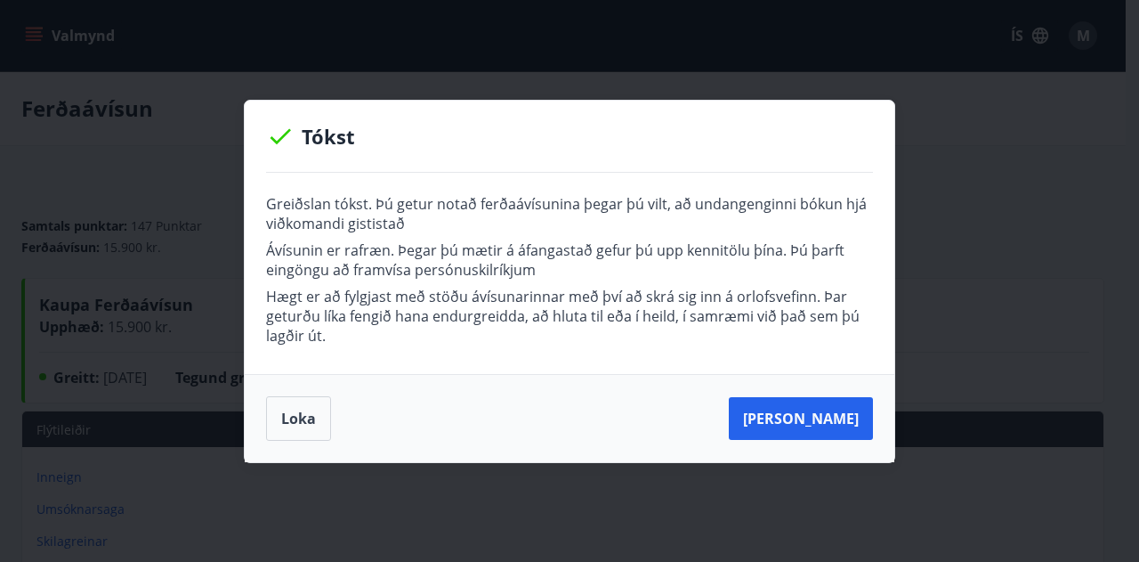
click at [281, 444] on div "[PERSON_NAME]" at bounding box center [570, 418] width 650 height 88
click at [299, 422] on button "Loka" at bounding box center [298, 418] width 65 height 45
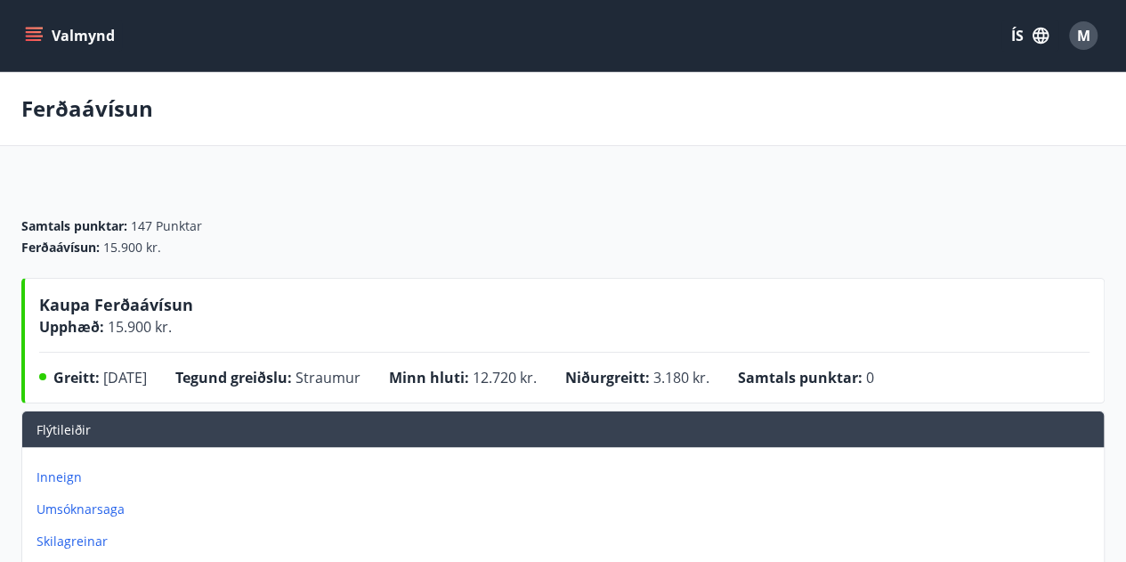
click at [39, 41] on icon "menu" at bounding box center [34, 36] width 18 height 18
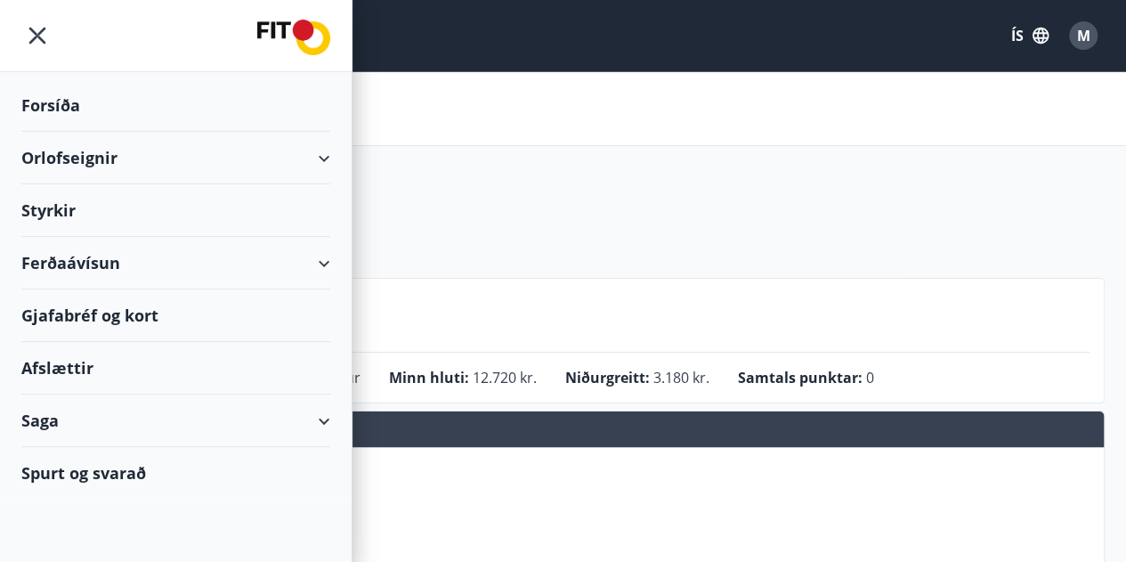
click at [100, 279] on div "Ferðaávísun" at bounding box center [175, 263] width 309 height 53
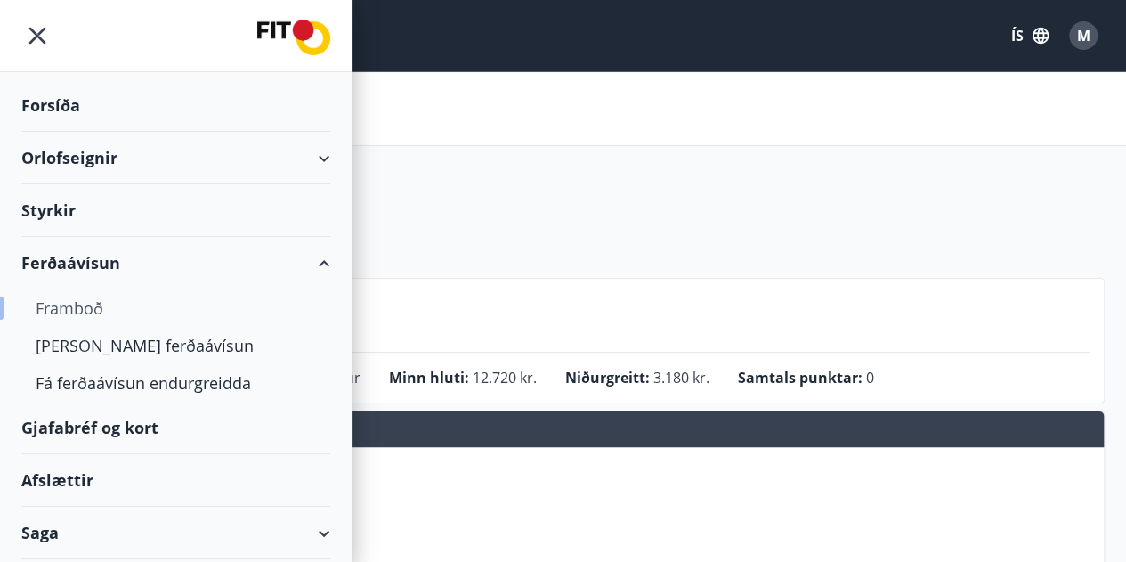
click at [84, 309] on div "Framboð" at bounding box center [176, 307] width 280 height 37
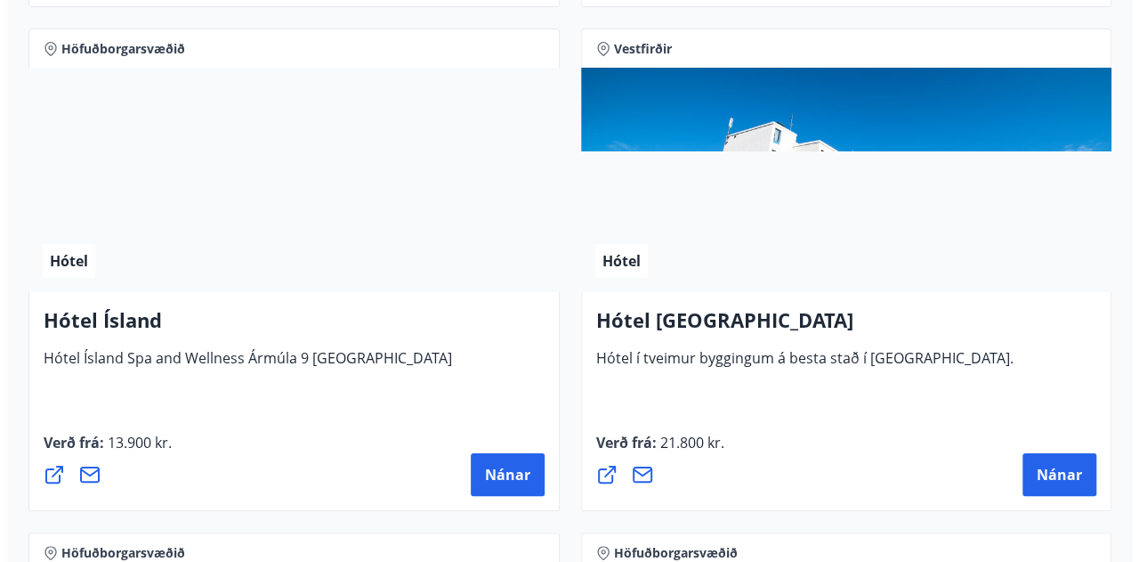
scroll to position [3325, 0]
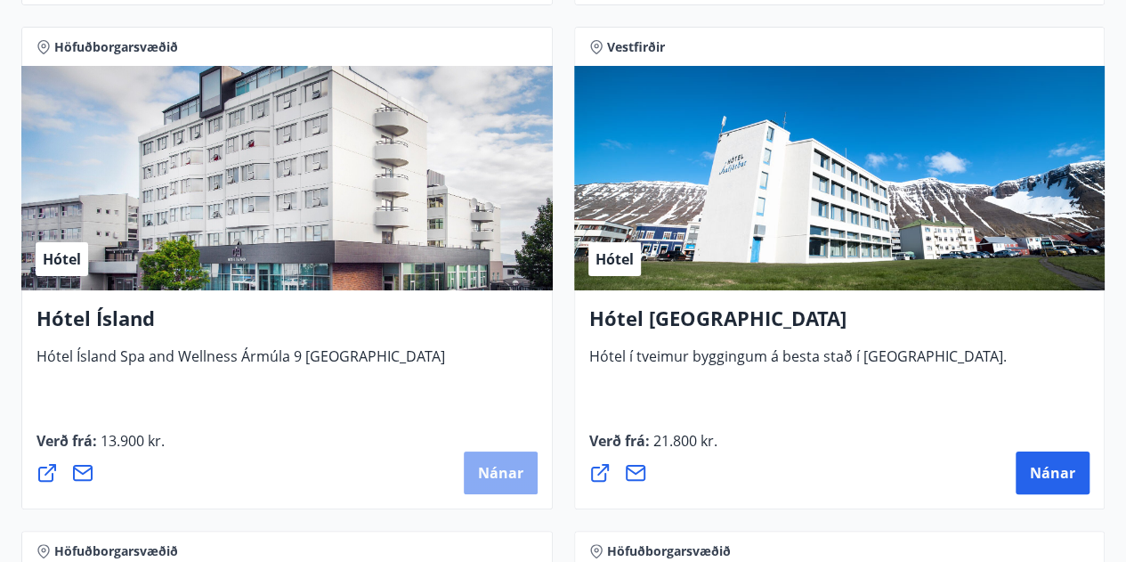
click at [483, 466] on span "Nánar" at bounding box center [500, 473] width 45 height 20
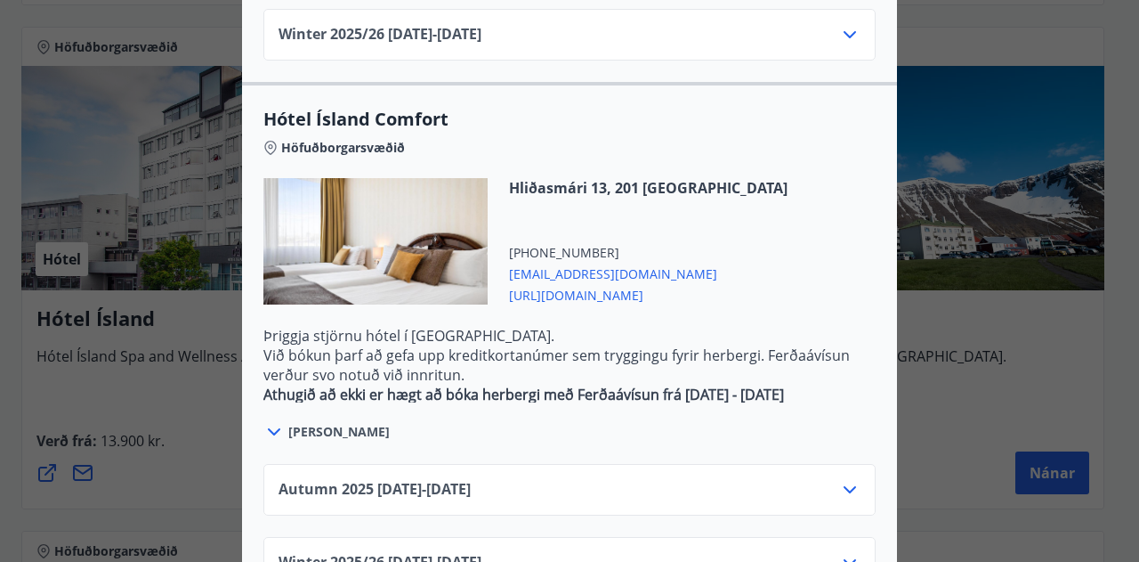
scroll to position [1449, 0]
